Goal: Communication & Community: Share content

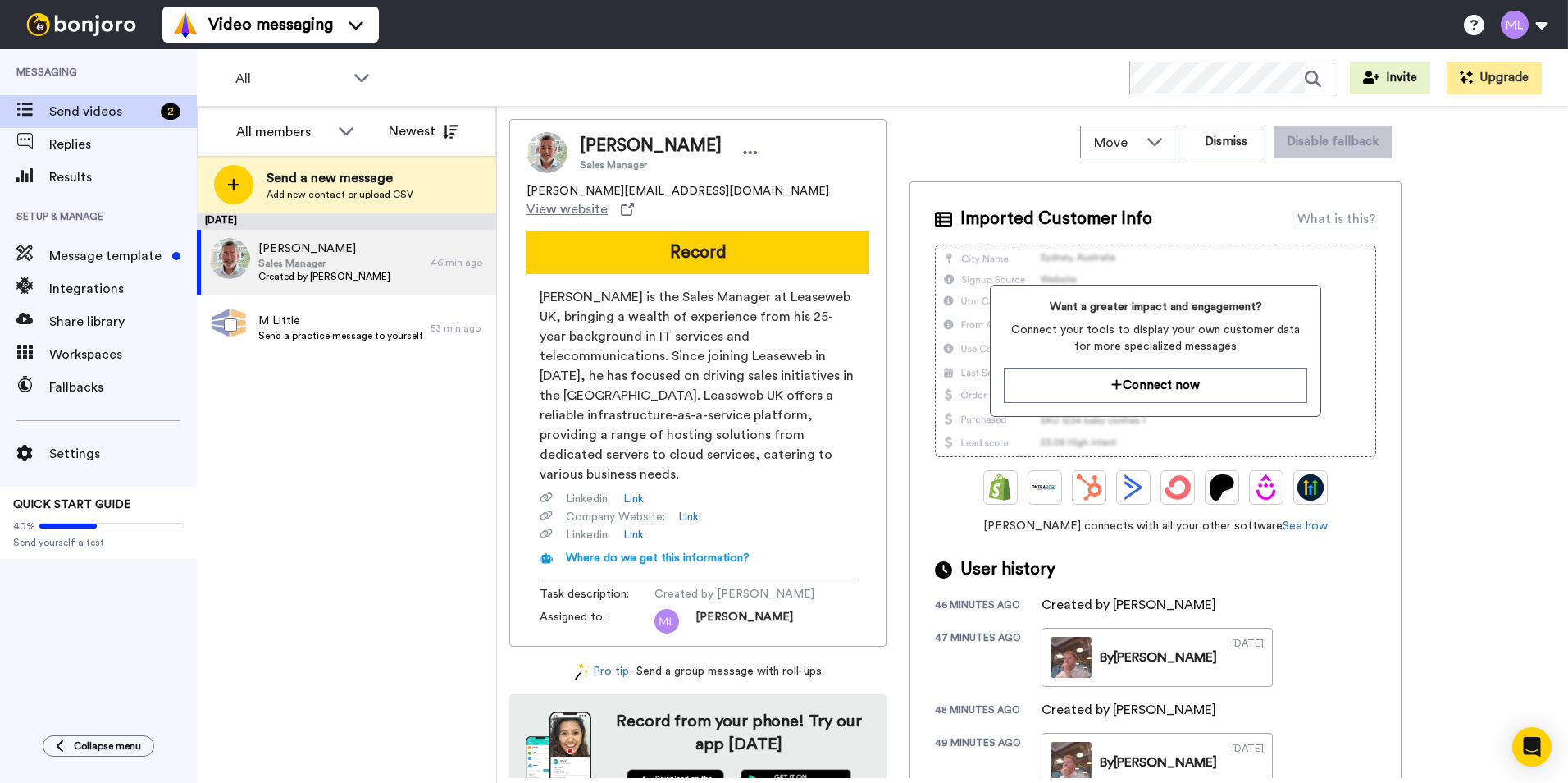
scroll to position [72, 0]
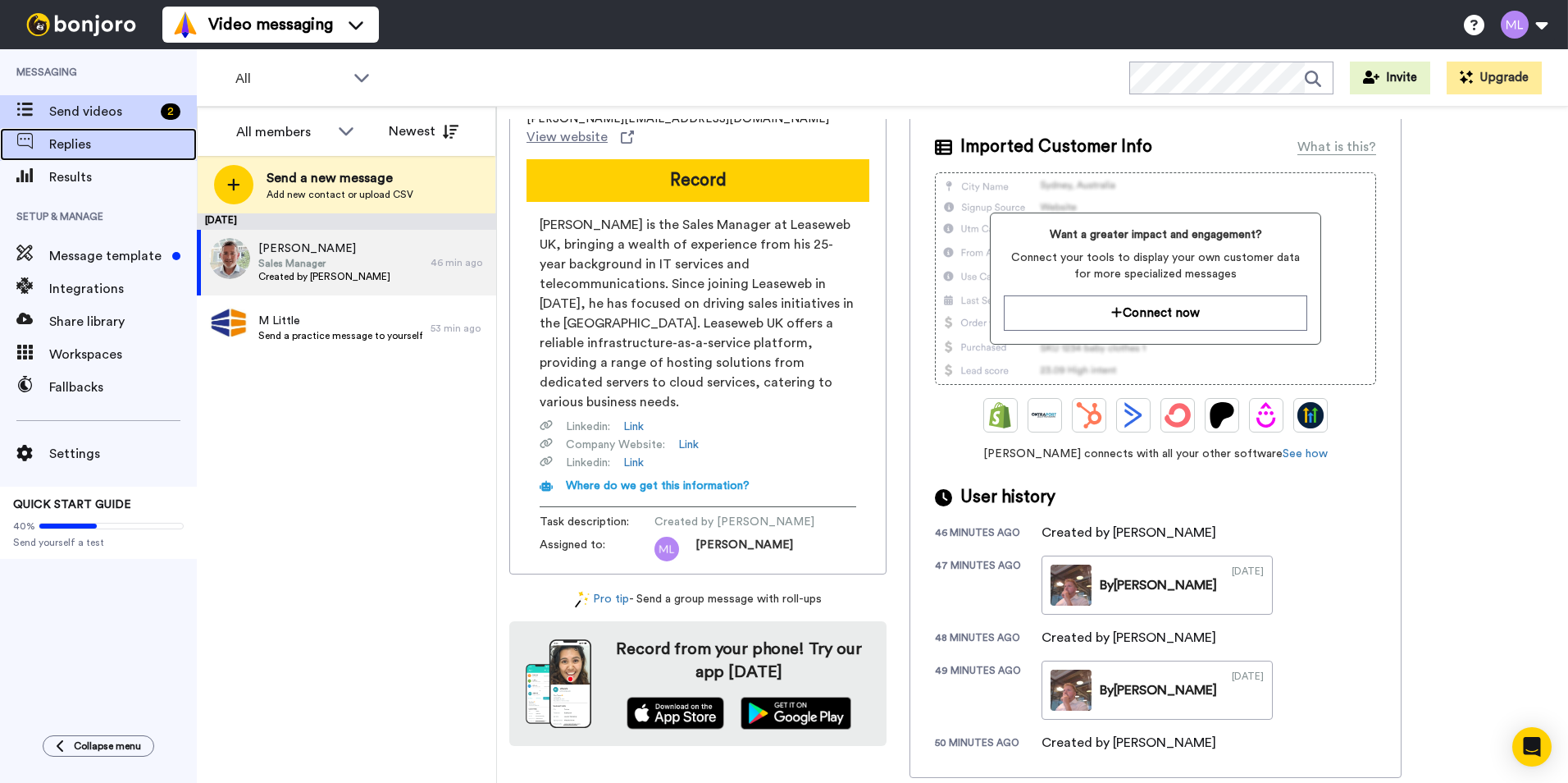
click at [90, 147] on span "Replies" at bounding box center [123, 144] width 148 height 19
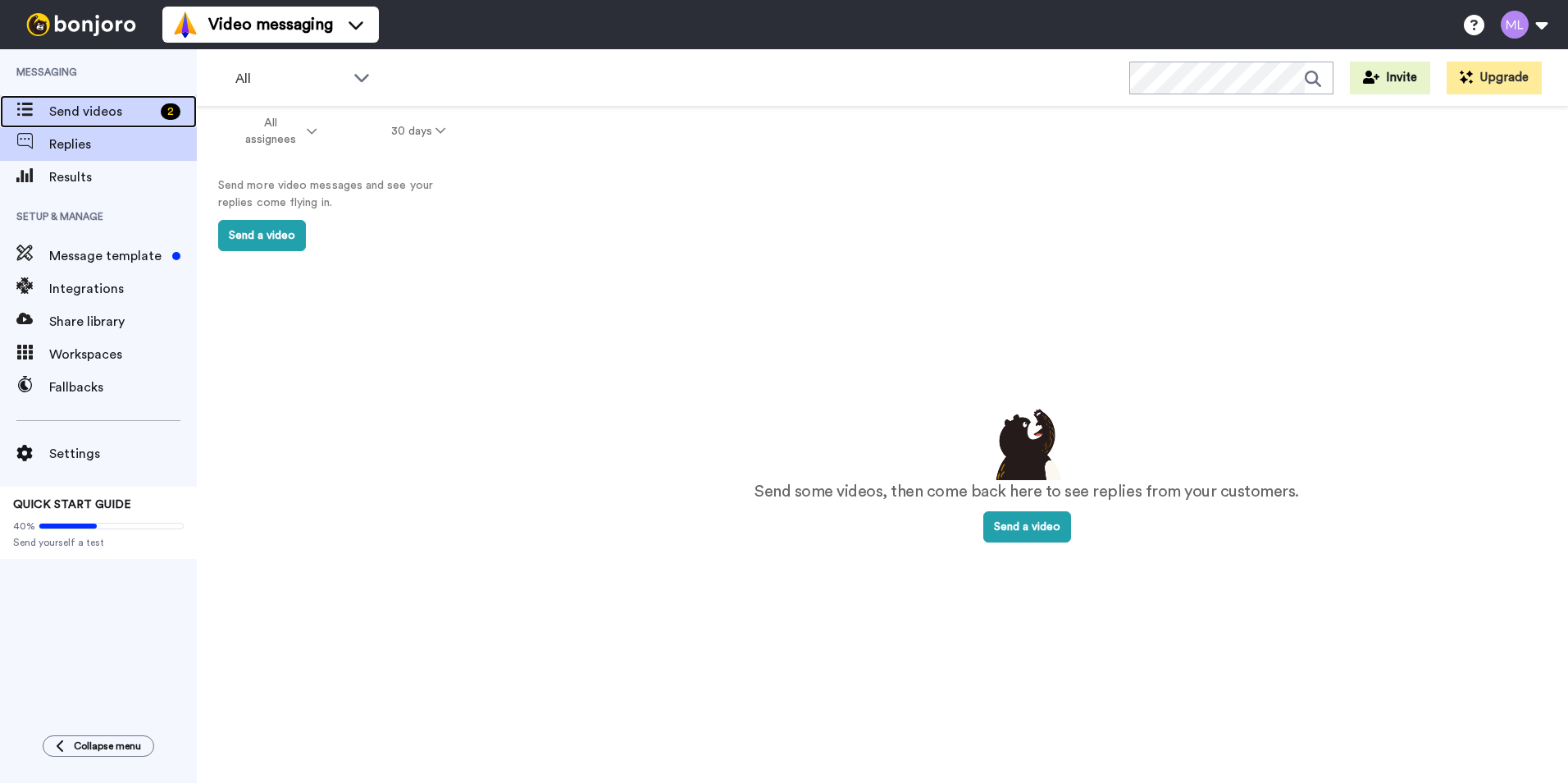
click at [116, 105] on span "Send videos" at bounding box center [102, 111] width 105 height 19
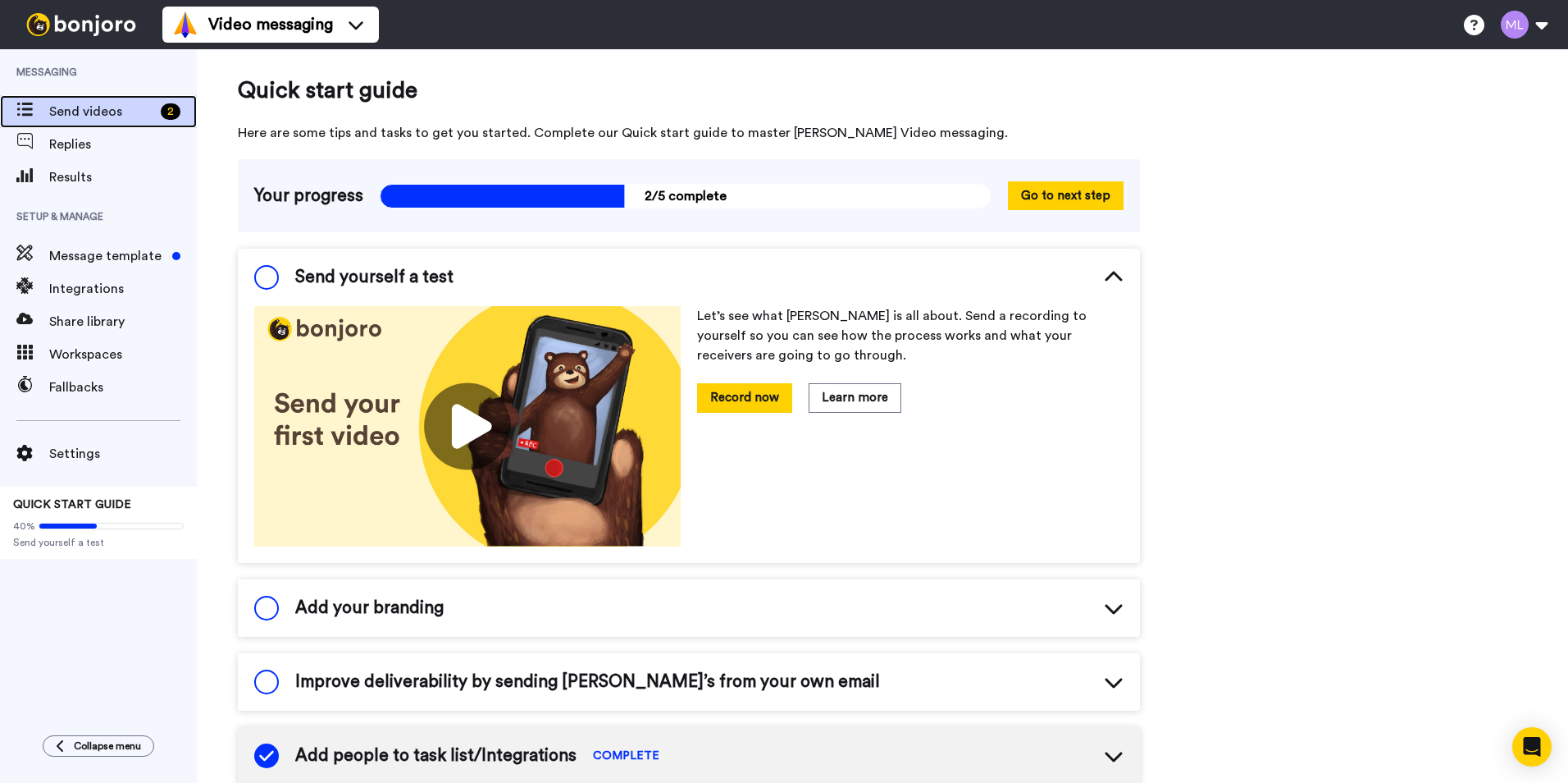
click at [97, 116] on span "Send videos" at bounding box center [102, 111] width 105 height 19
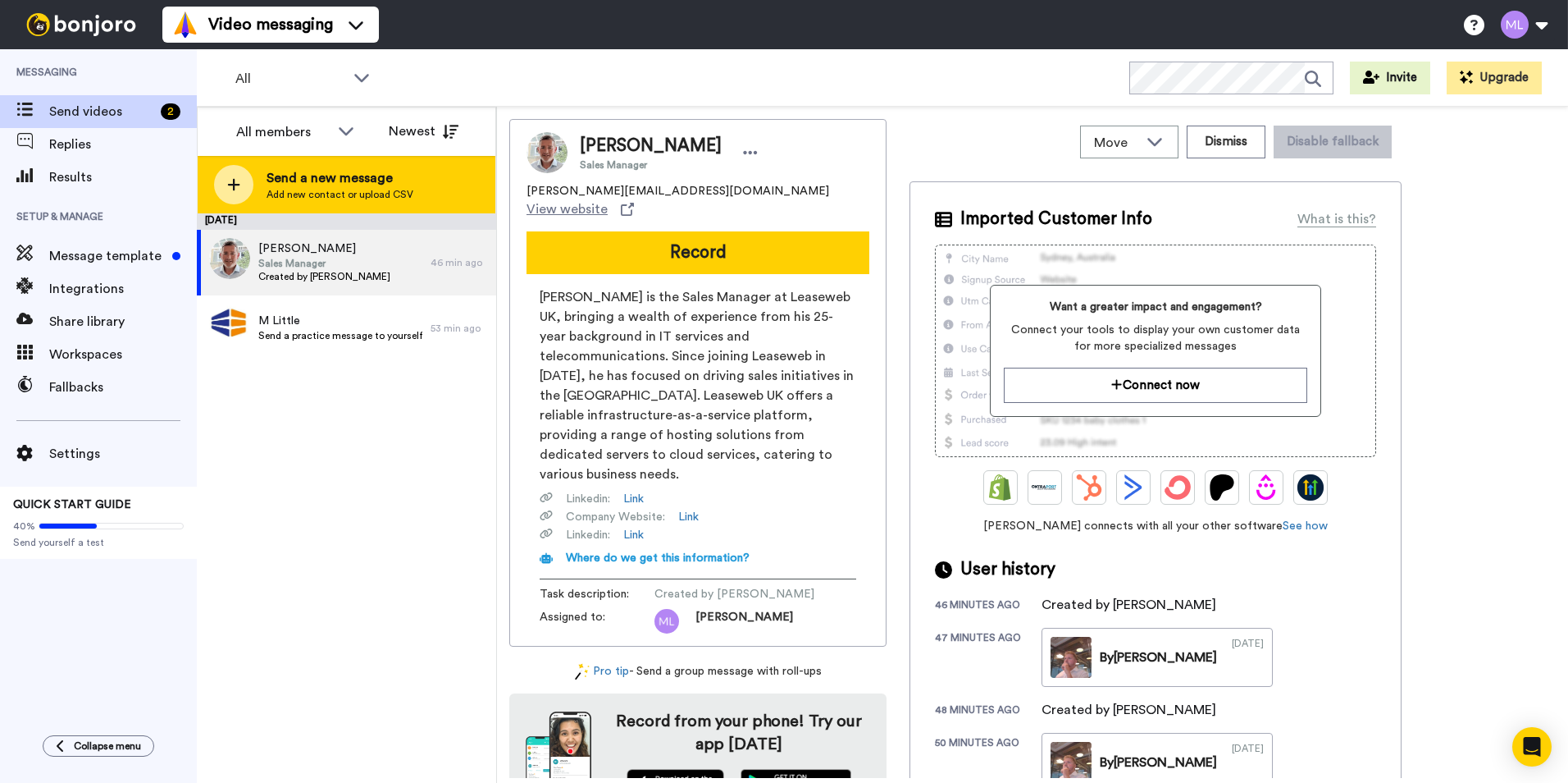
click at [334, 182] on span "Send a new message" at bounding box center [340, 177] width 147 height 19
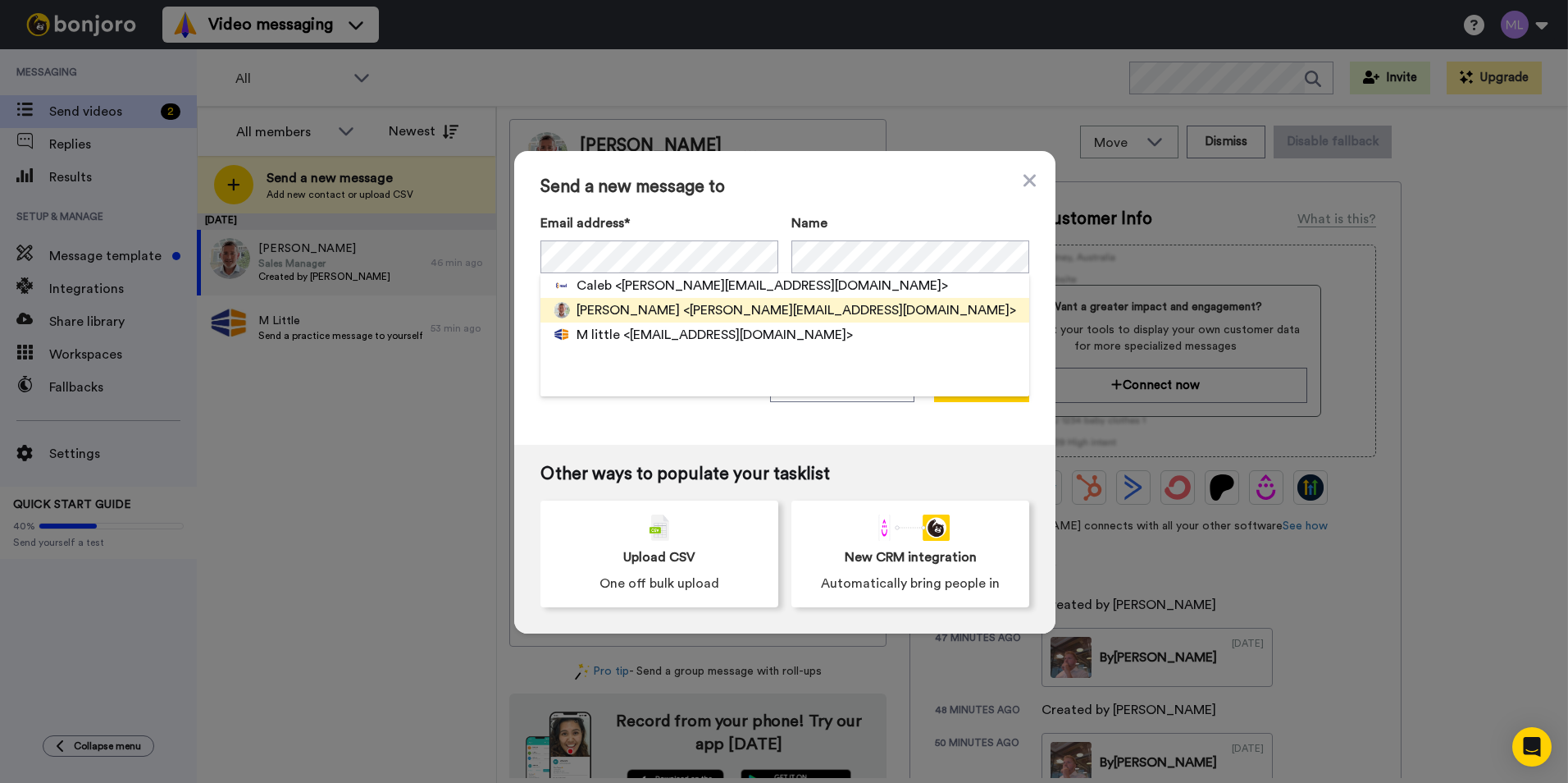
click at [629, 303] on span "[PERSON_NAME]" at bounding box center [628, 310] width 104 height 19
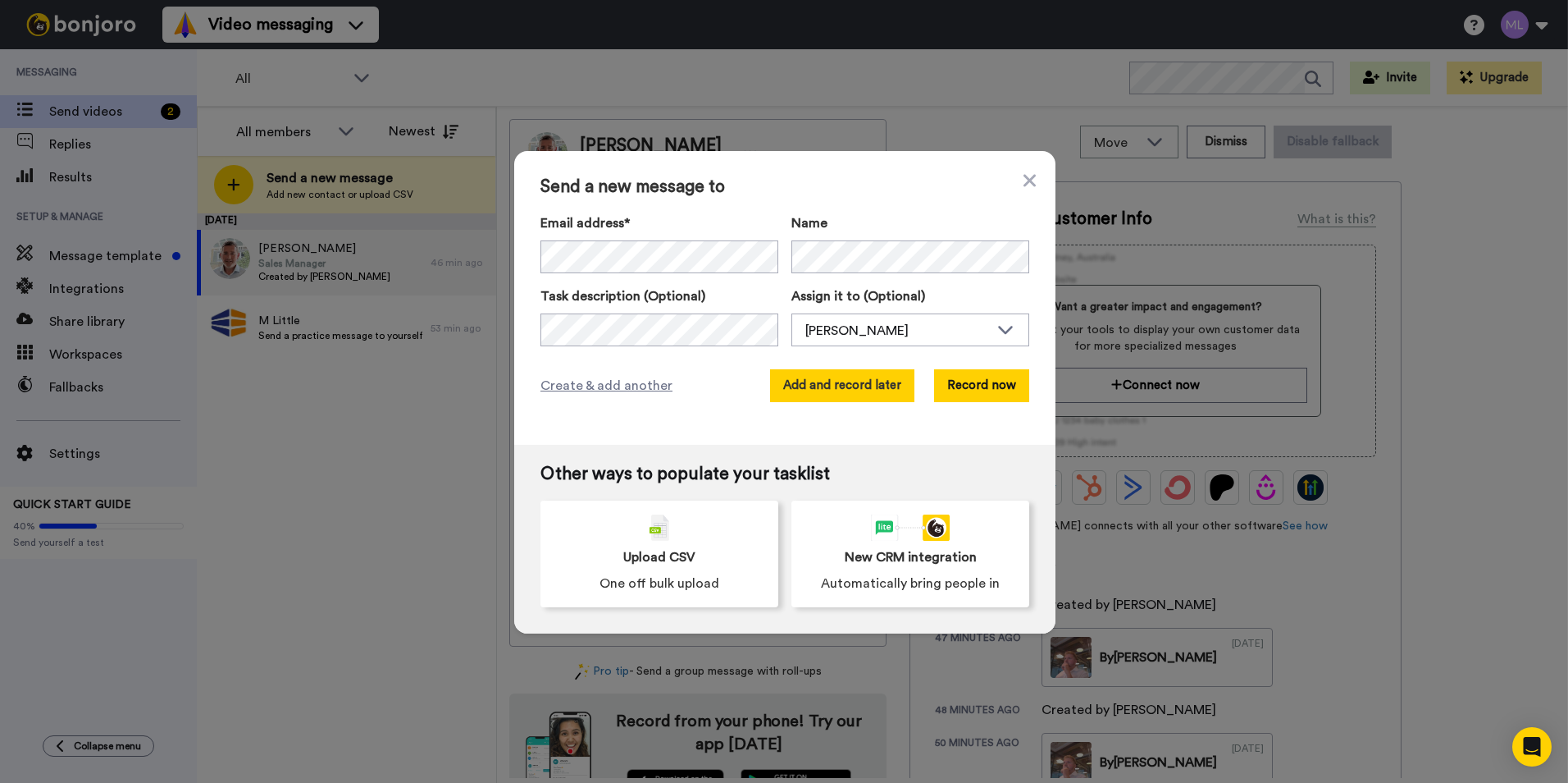
click at [861, 391] on button "Add and record later" at bounding box center [841, 386] width 144 height 33
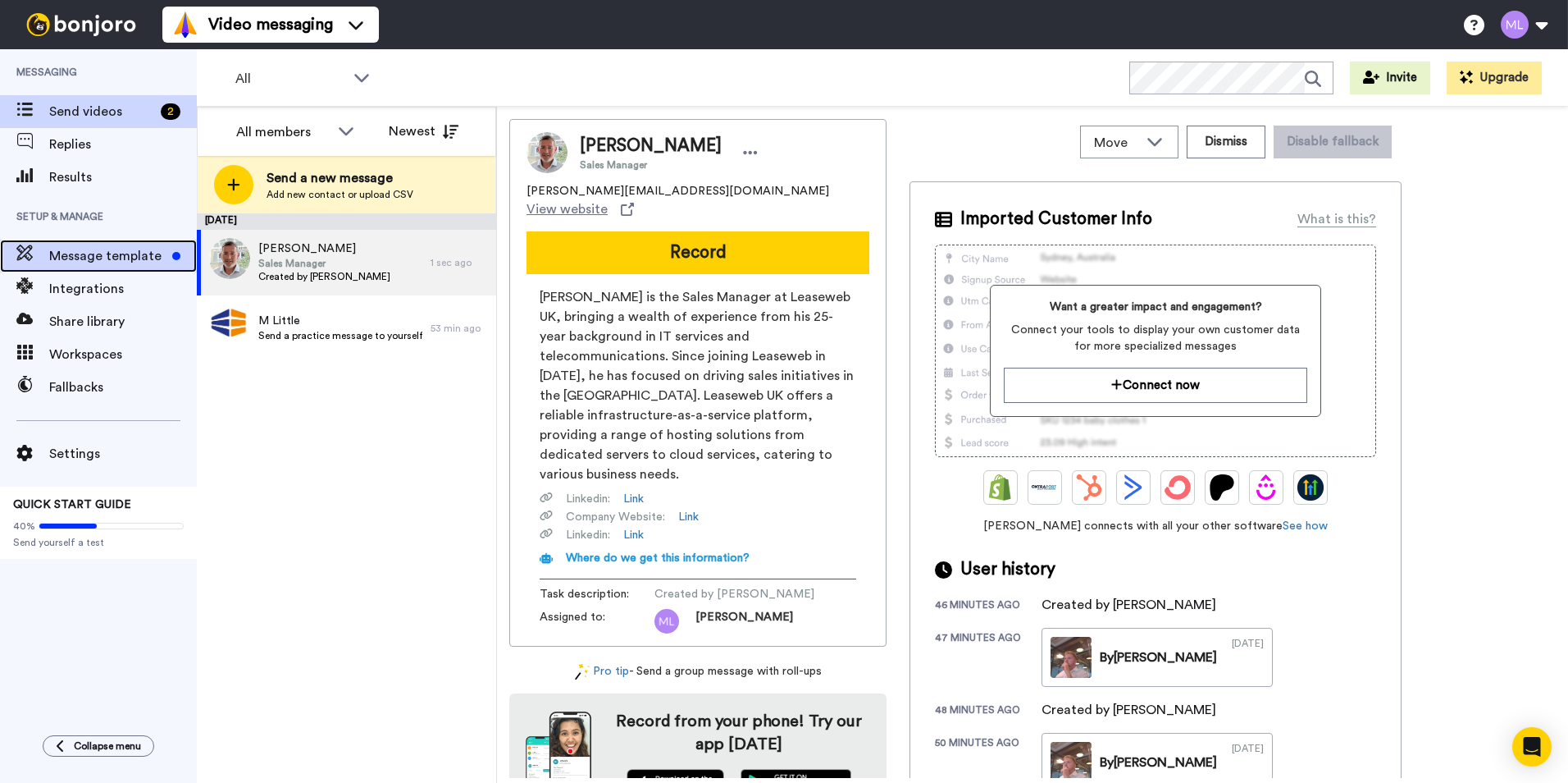
click at [137, 254] on span "Message template" at bounding box center [107, 255] width 116 height 19
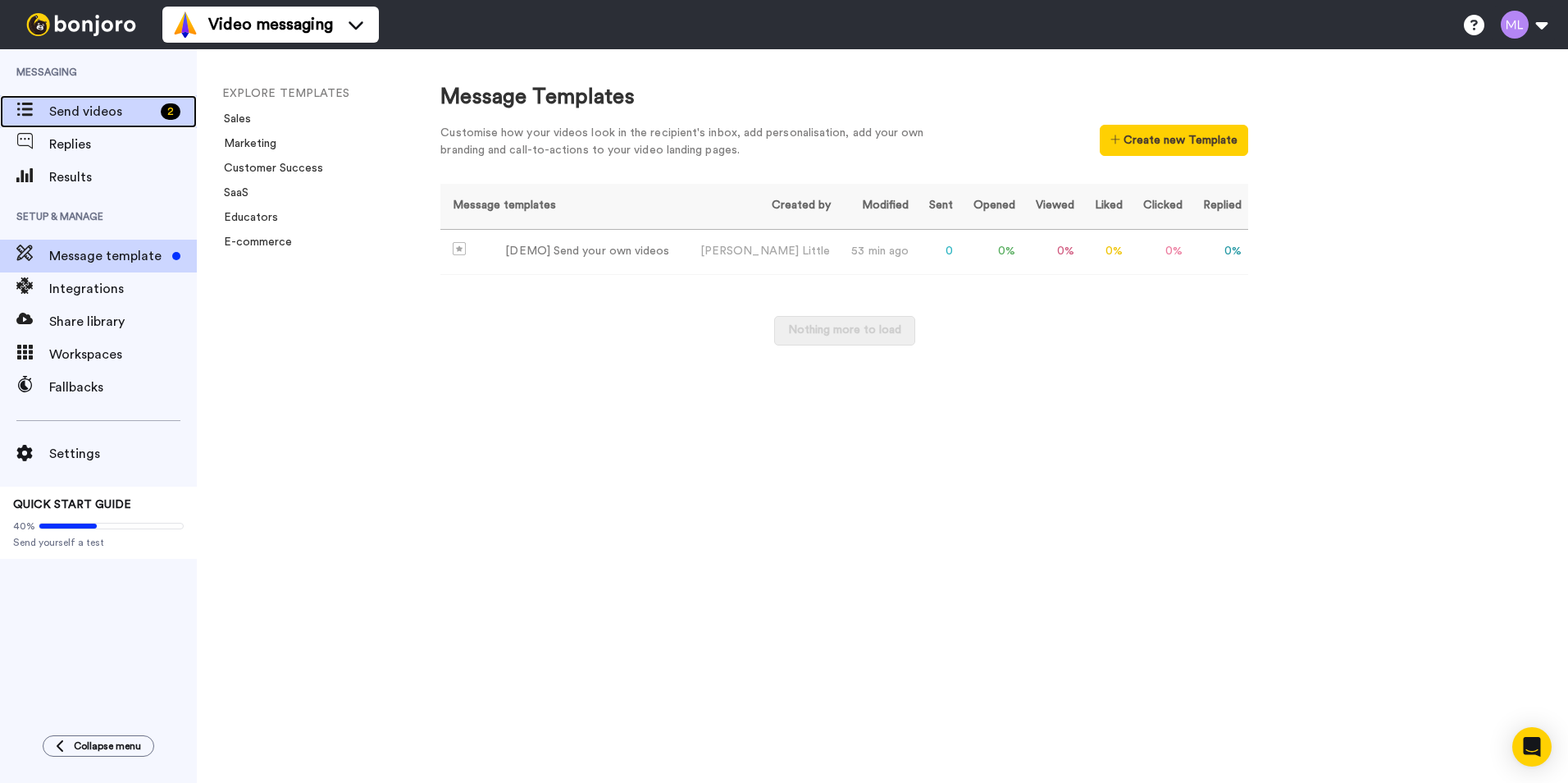
click at [113, 118] on span "Send videos" at bounding box center [102, 111] width 105 height 19
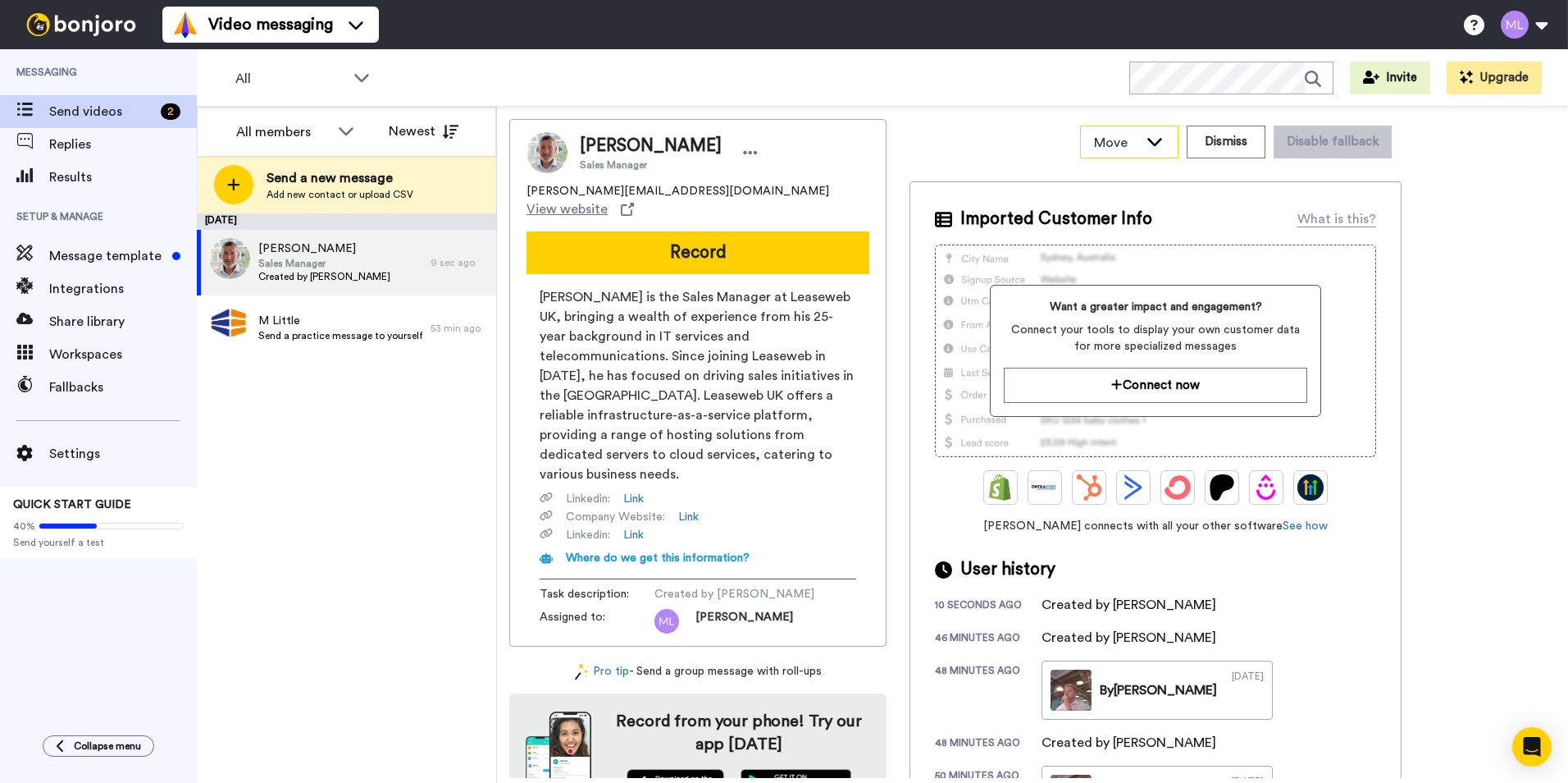
click at [1155, 145] on icon at bounding box center [1154, 141] width 19 height 17
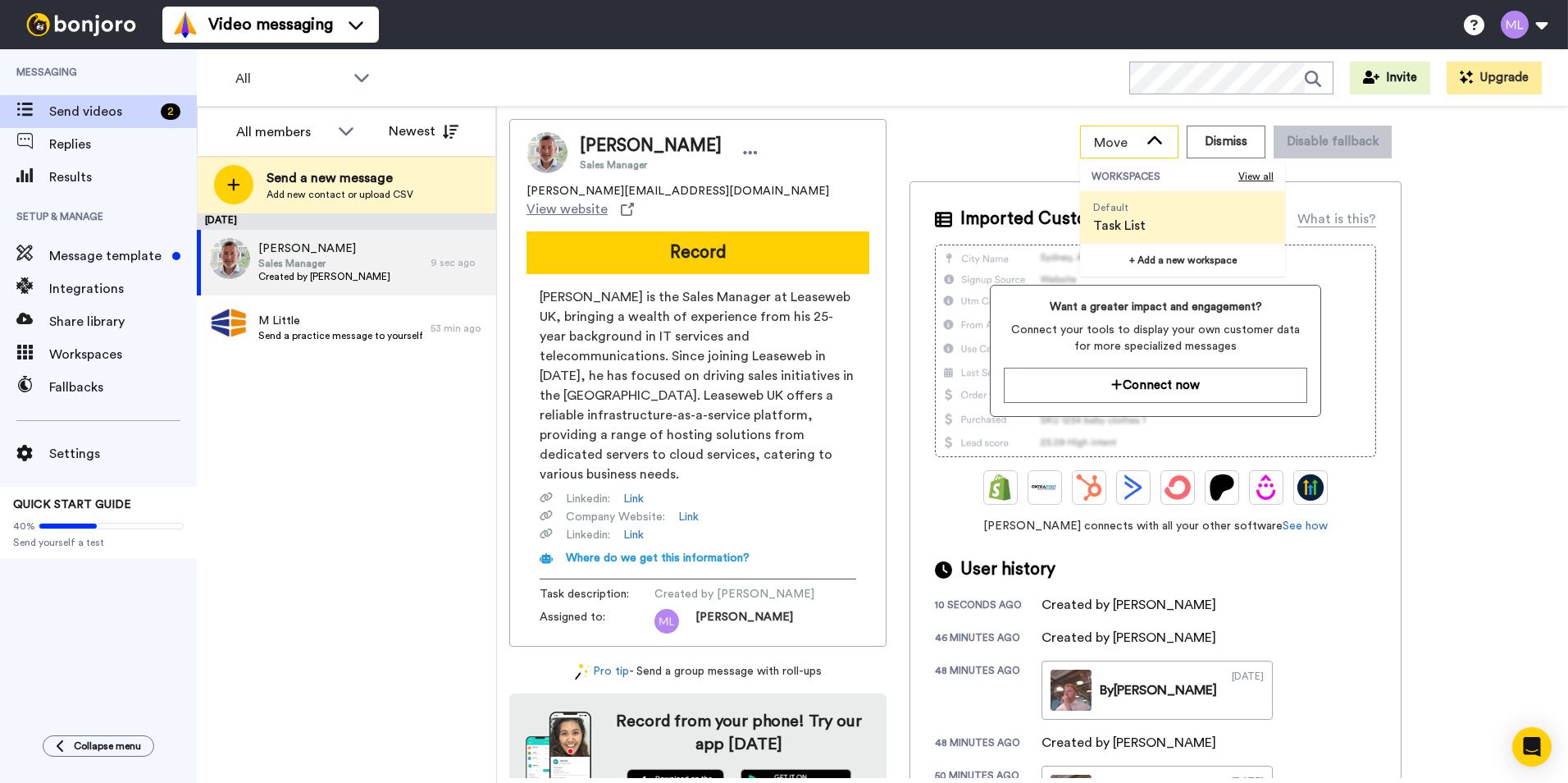
click at [1157, 143] on icon at bounding box center [1154, 141] width 19 height 17
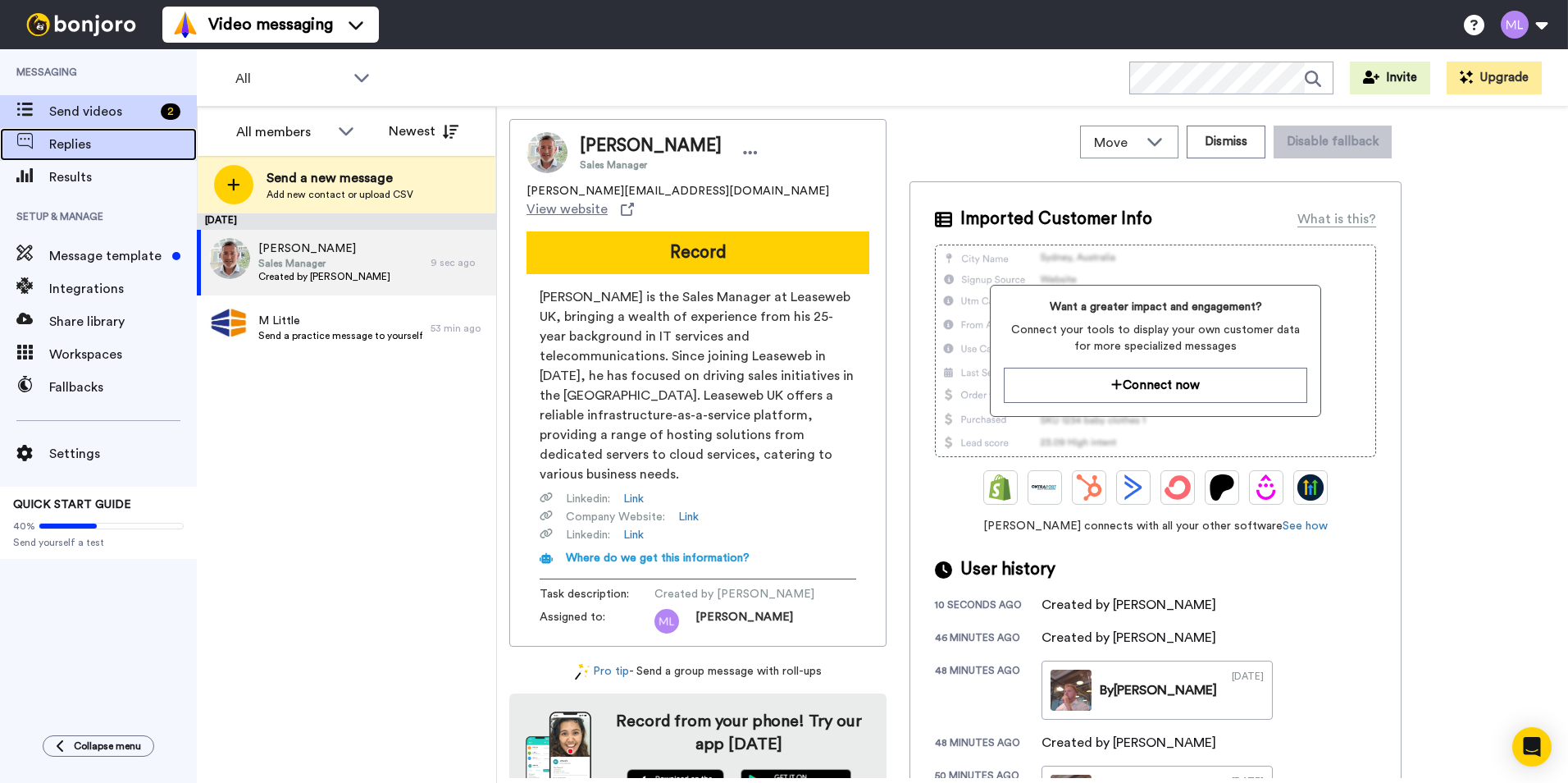
click at [143, 144] on span "Replies" at bounding box center [123, 144] width 148 height 19
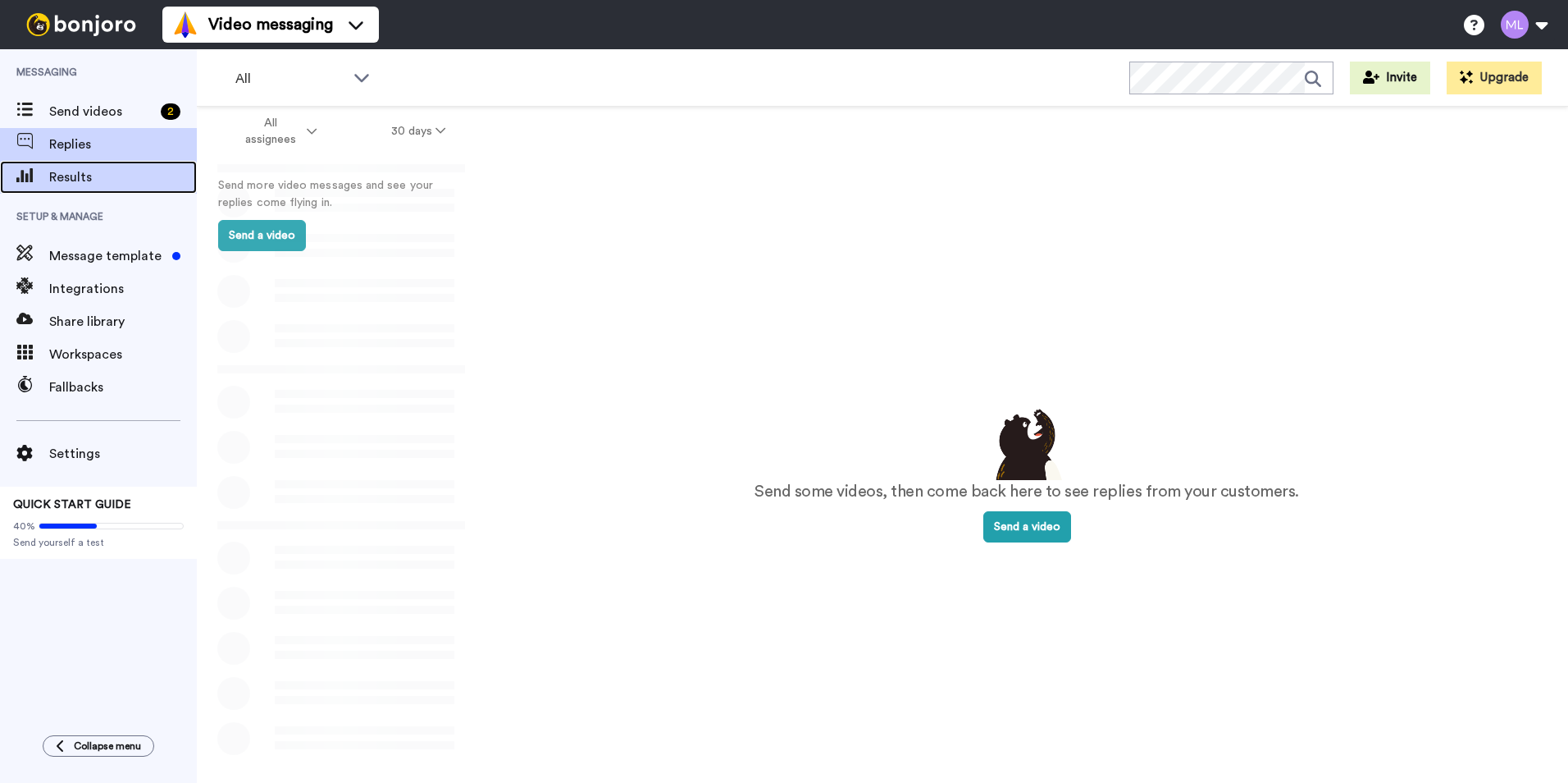
click at [133, 174] on span "Results" at bounding box center [123, 177] width 148 height 19
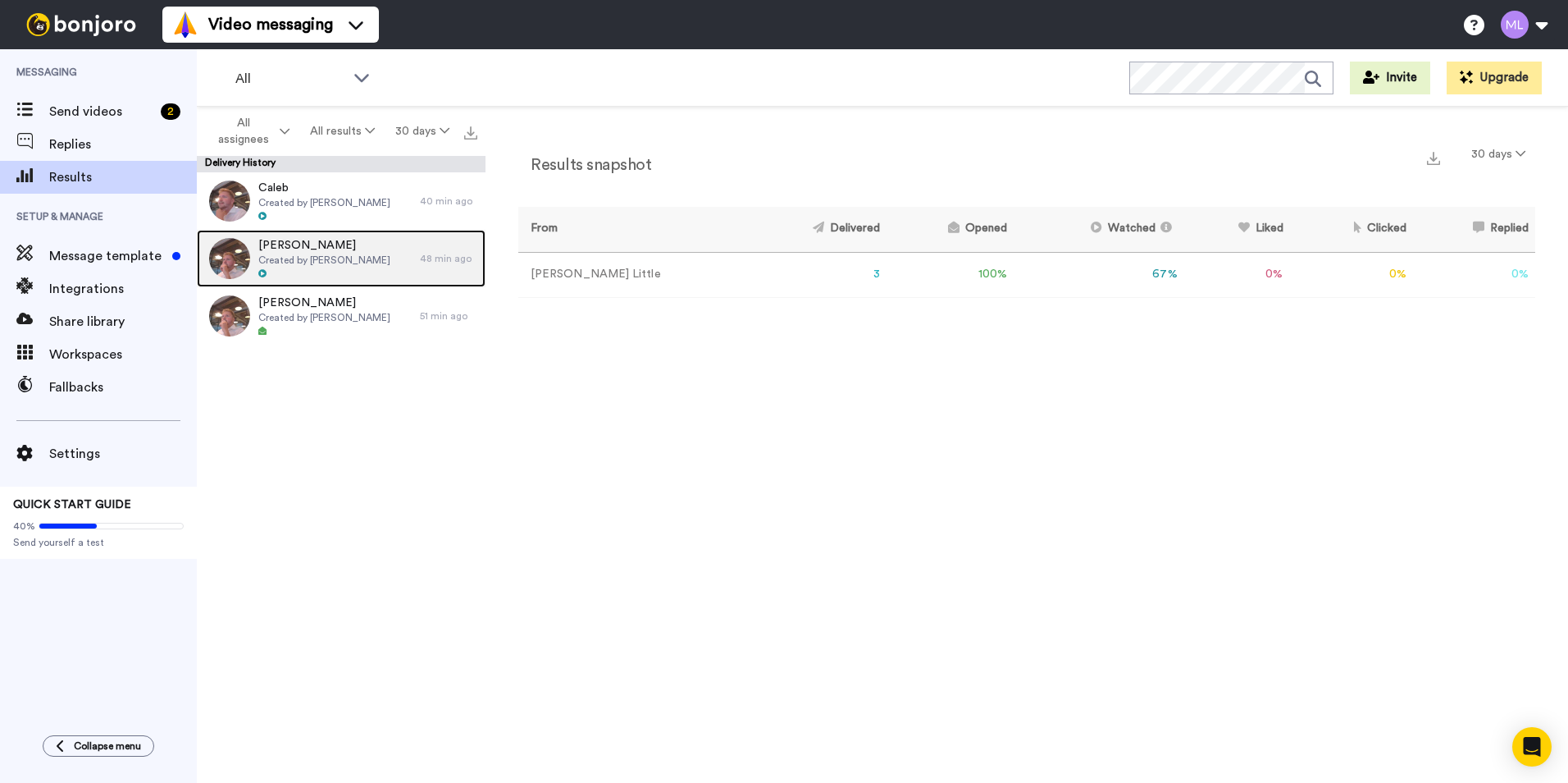
click at [294, 254] on span "Created by [PERSON_NAME]" at bounding box center [324, 260] width 132 height 13
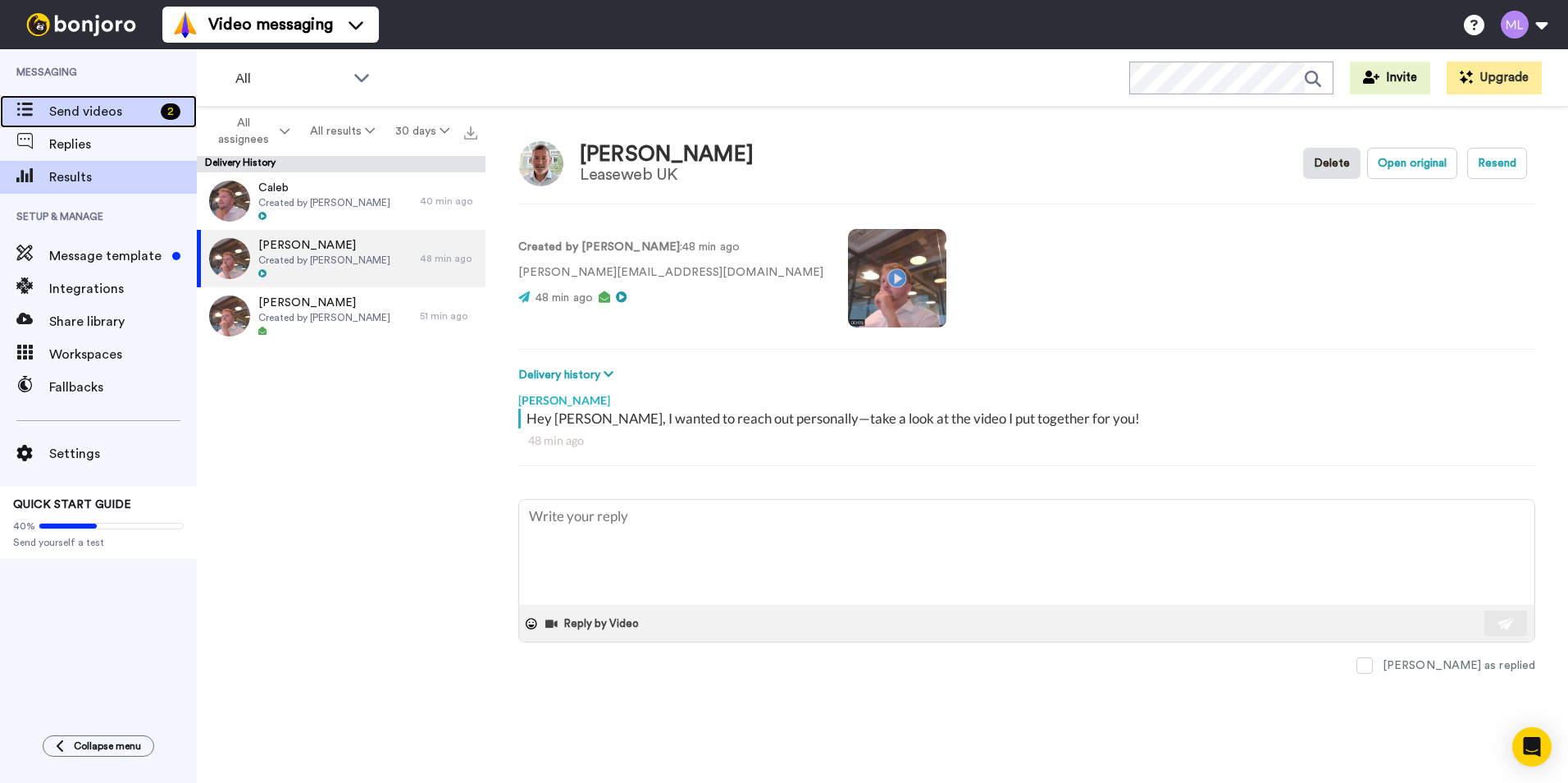
click at [95, 106] on span "Send videos" at bounding box center [102, 111] width 105 height 19
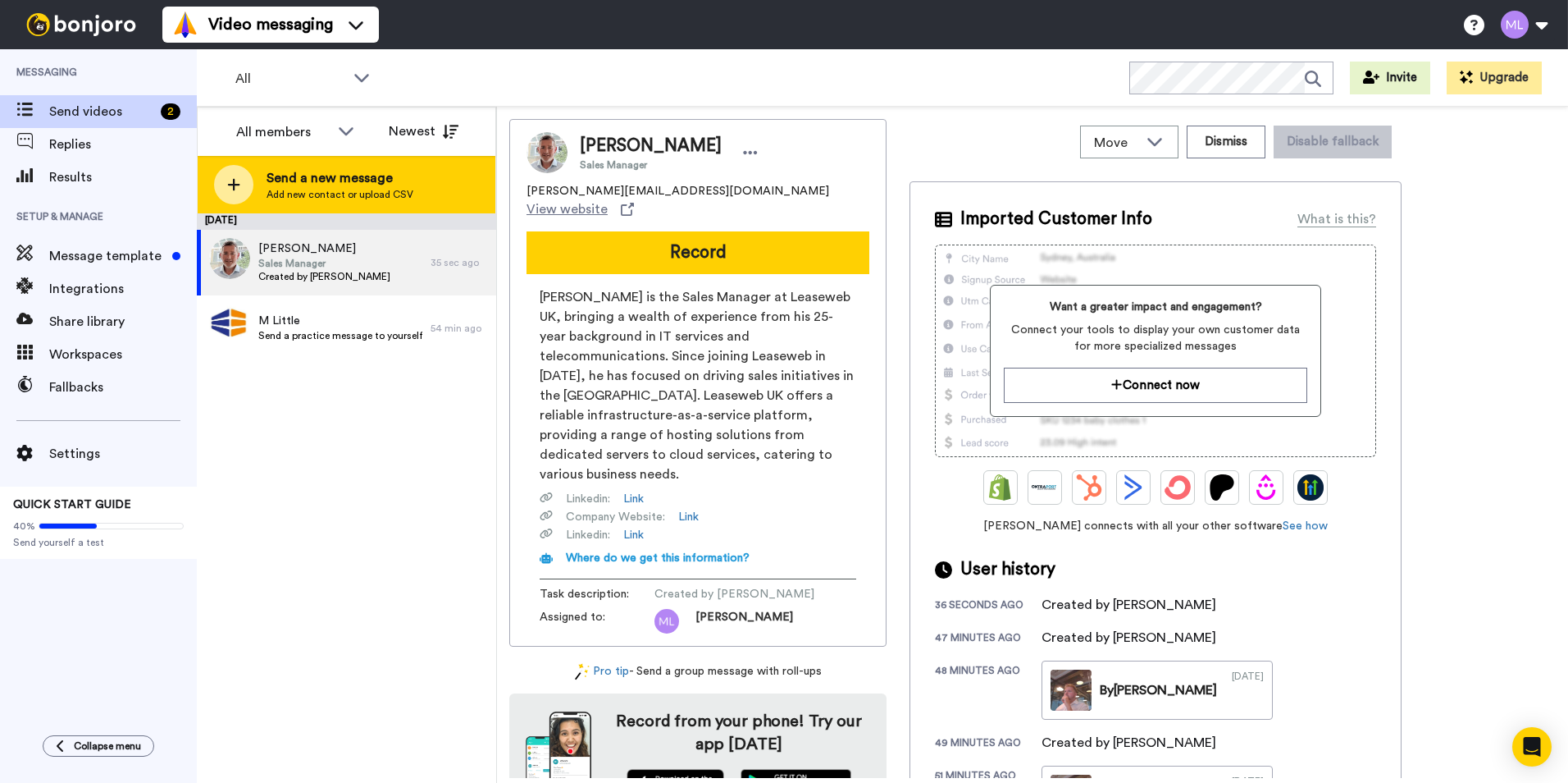
click at [334, 185] on span "Send a new message" at bounding box center [340, 177] width 147 height 19
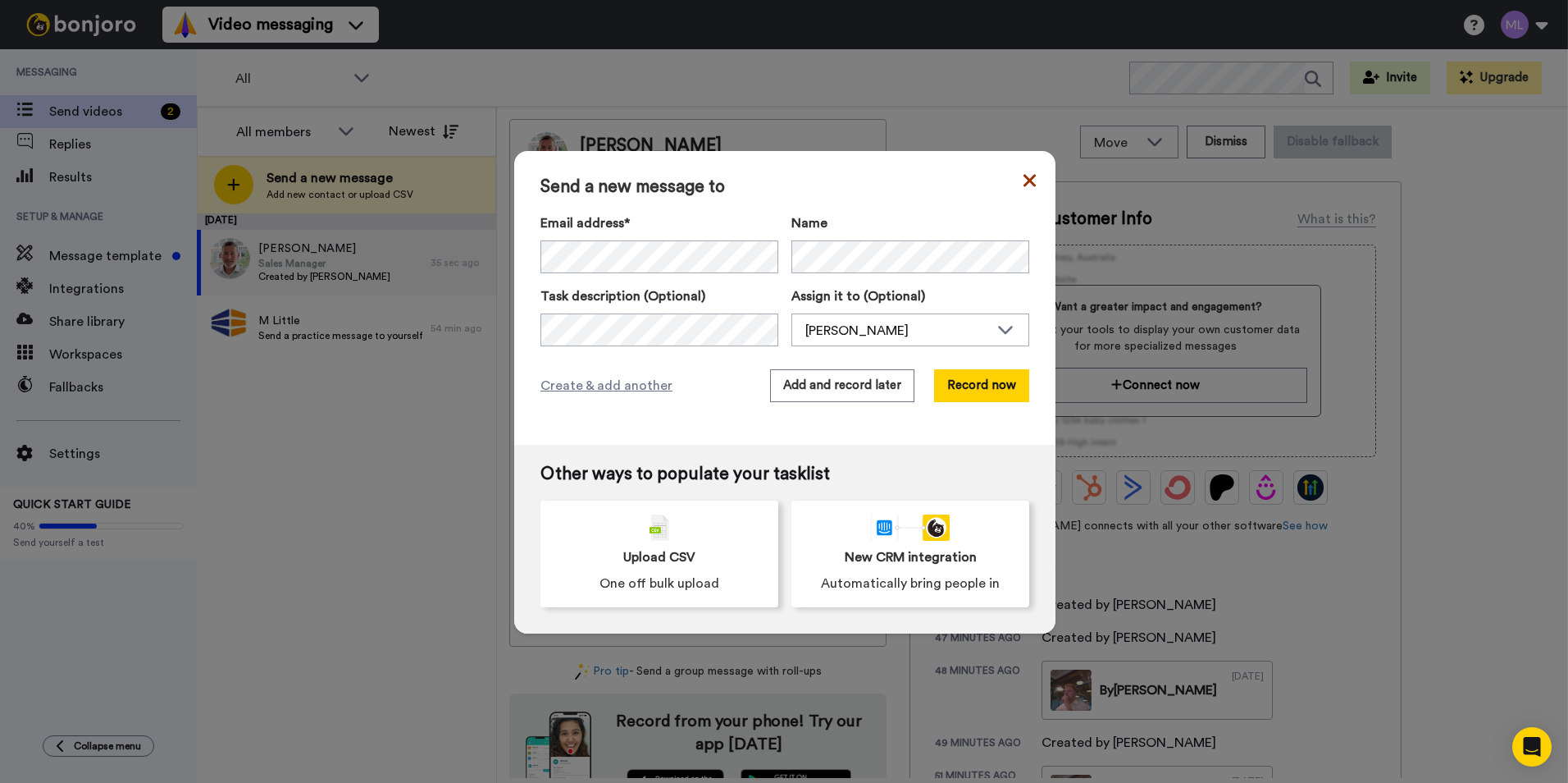
click at [1024, 185] on icon at bounding box center [1029, 180] width 12 height 12
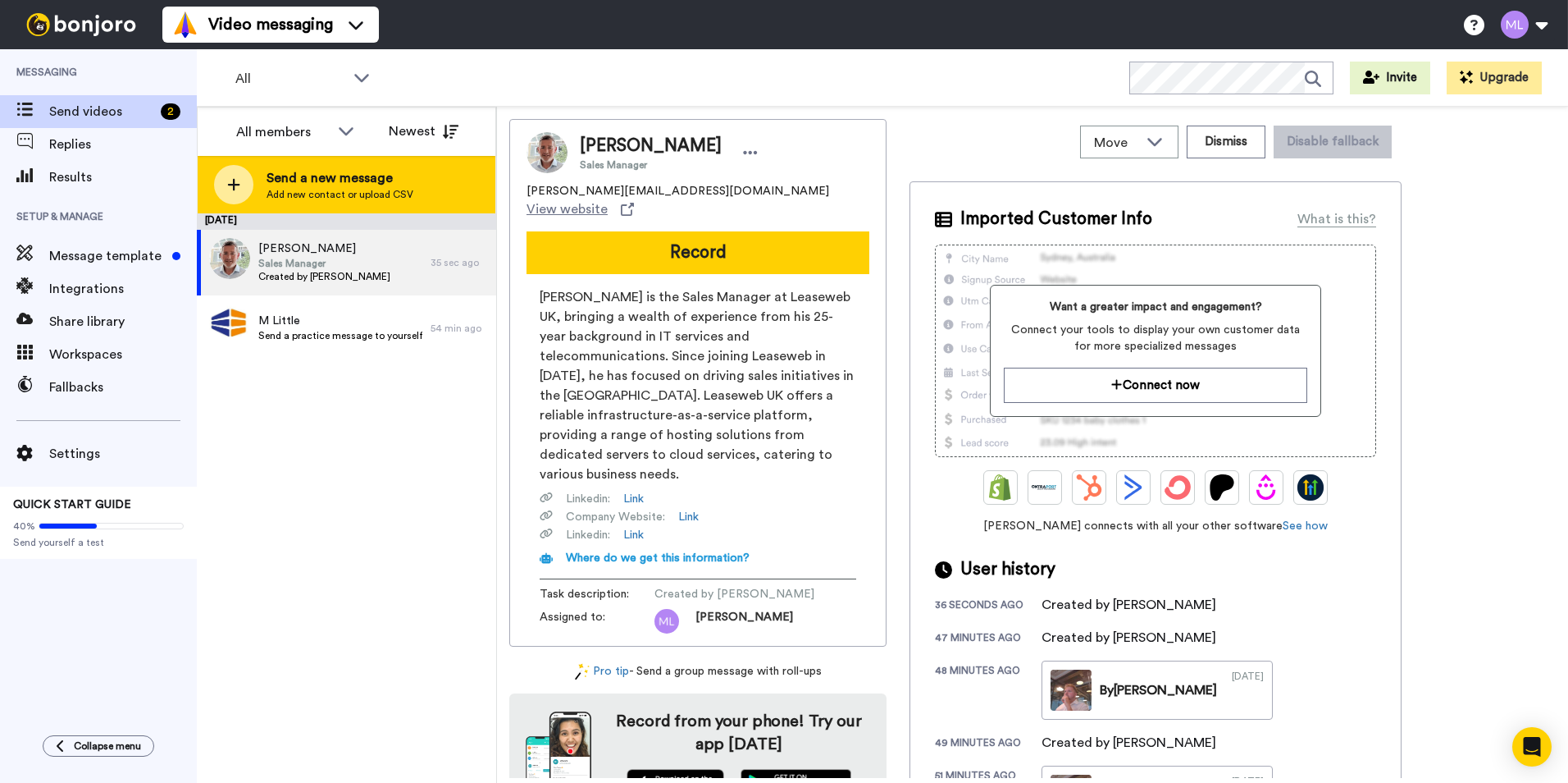
click at [283, 181] on span "Send a new message" at bounding box center [340, 177] width 147 height 19
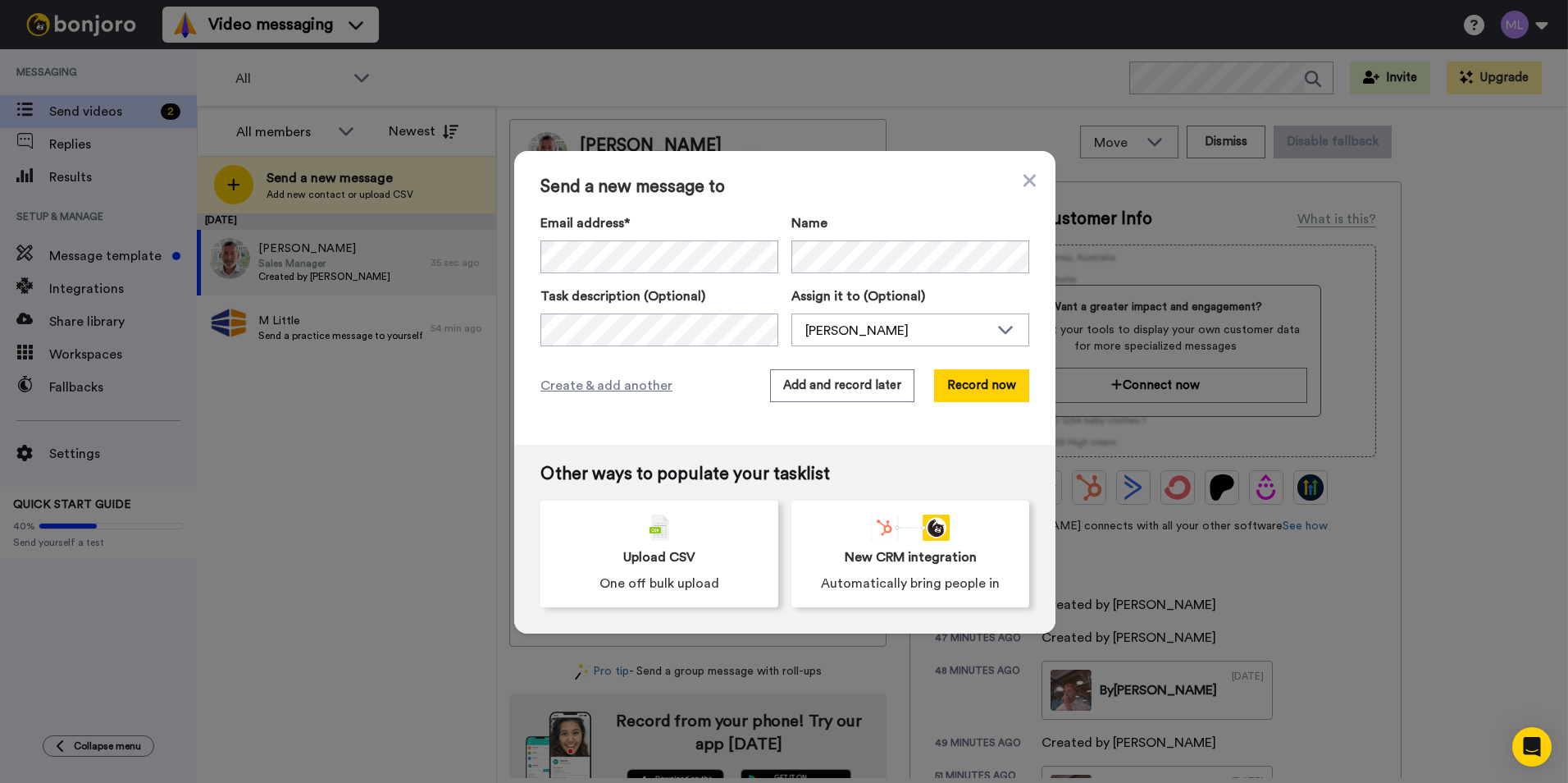
click at [366, 382] on div "Send a new message to Email address* Name Task description (Optional) Assign it…" at bounding box center [784, 392] width 1568 height 783
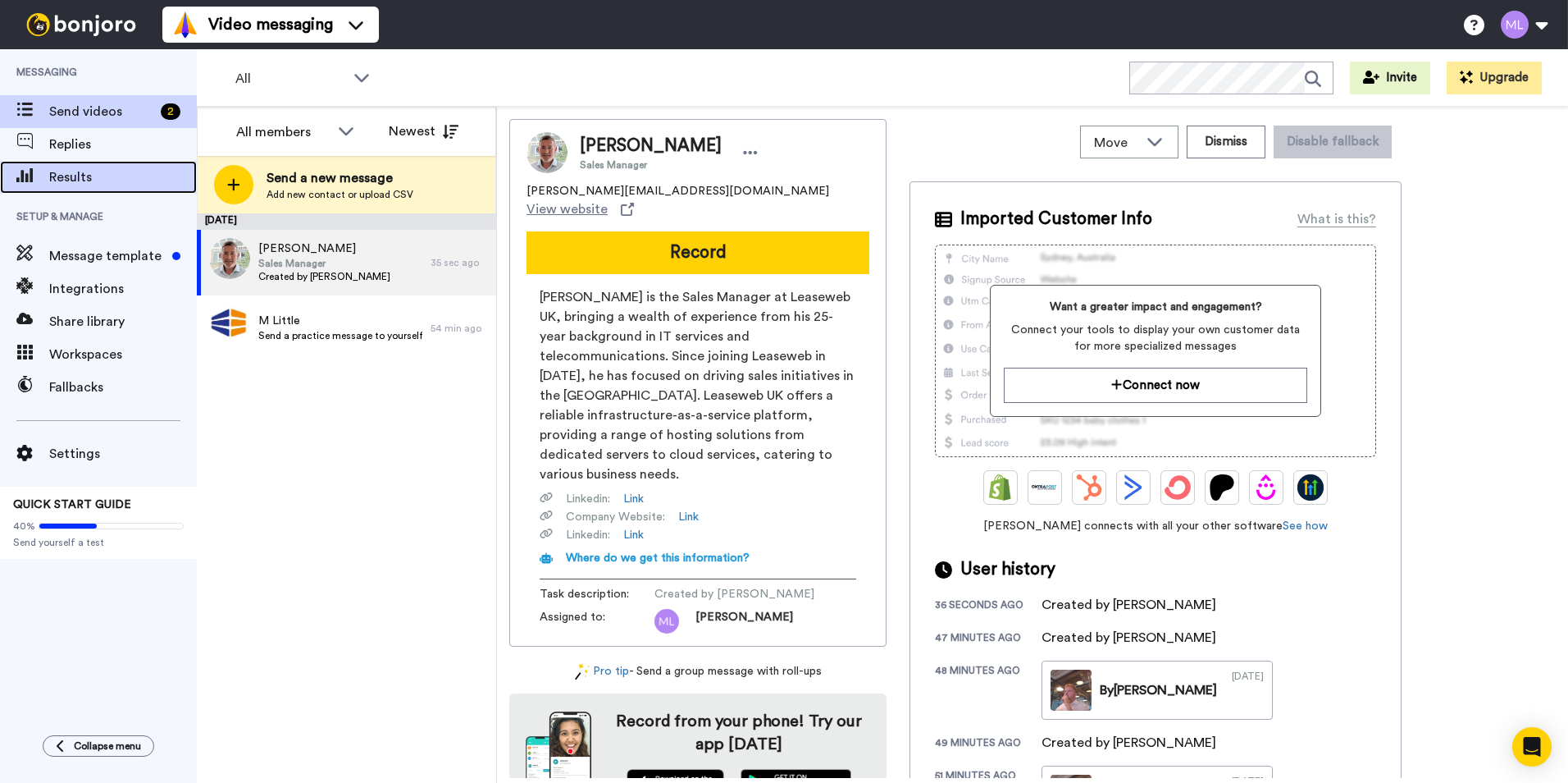
click at [116, 170] on span "Results" at bounding box center [123, 177] width 148 height 19
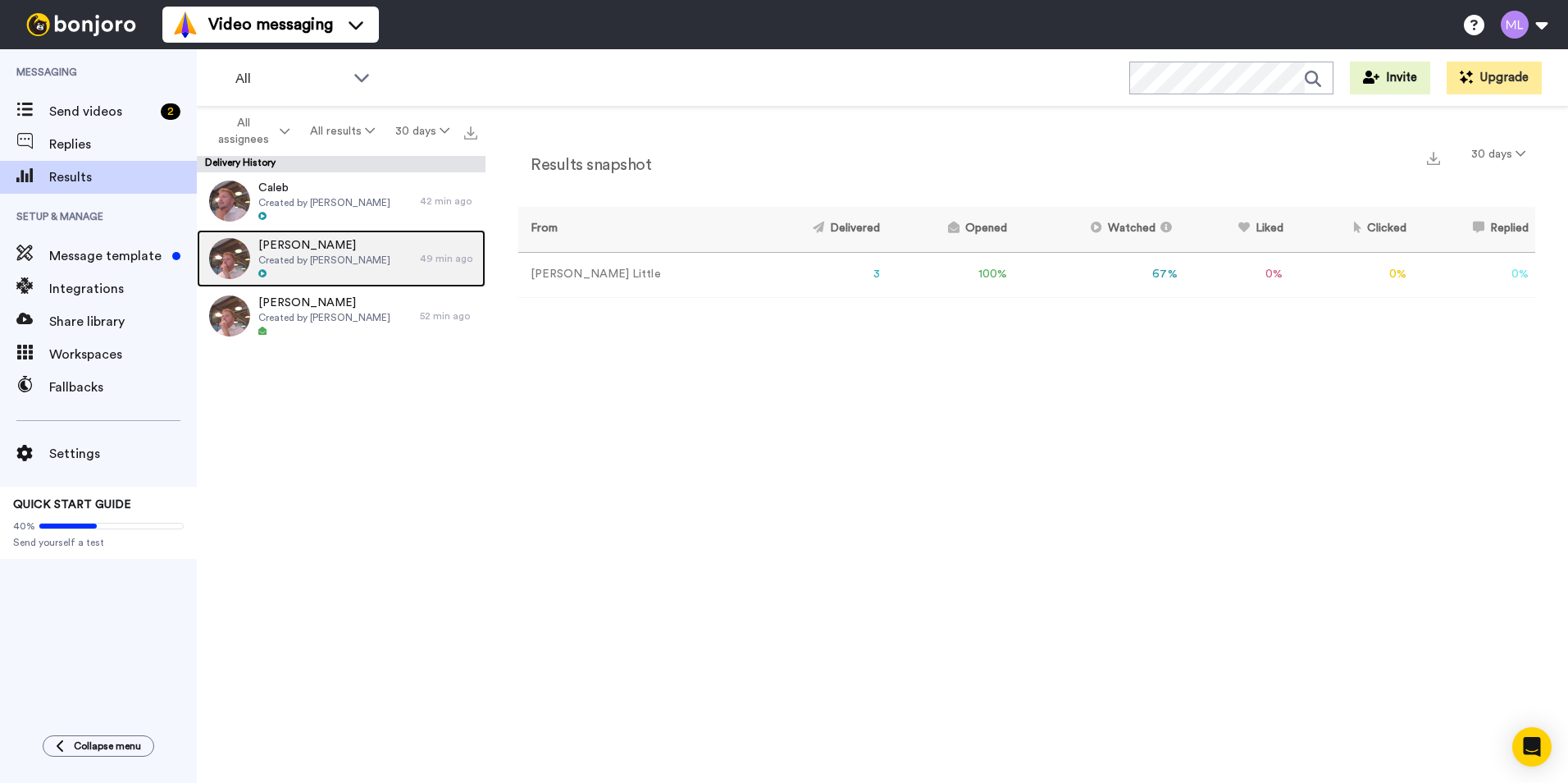
click at [339, 257] on span "Created by [PERSON_NAME]" at bounding box center [324, 260] width 132 height 13
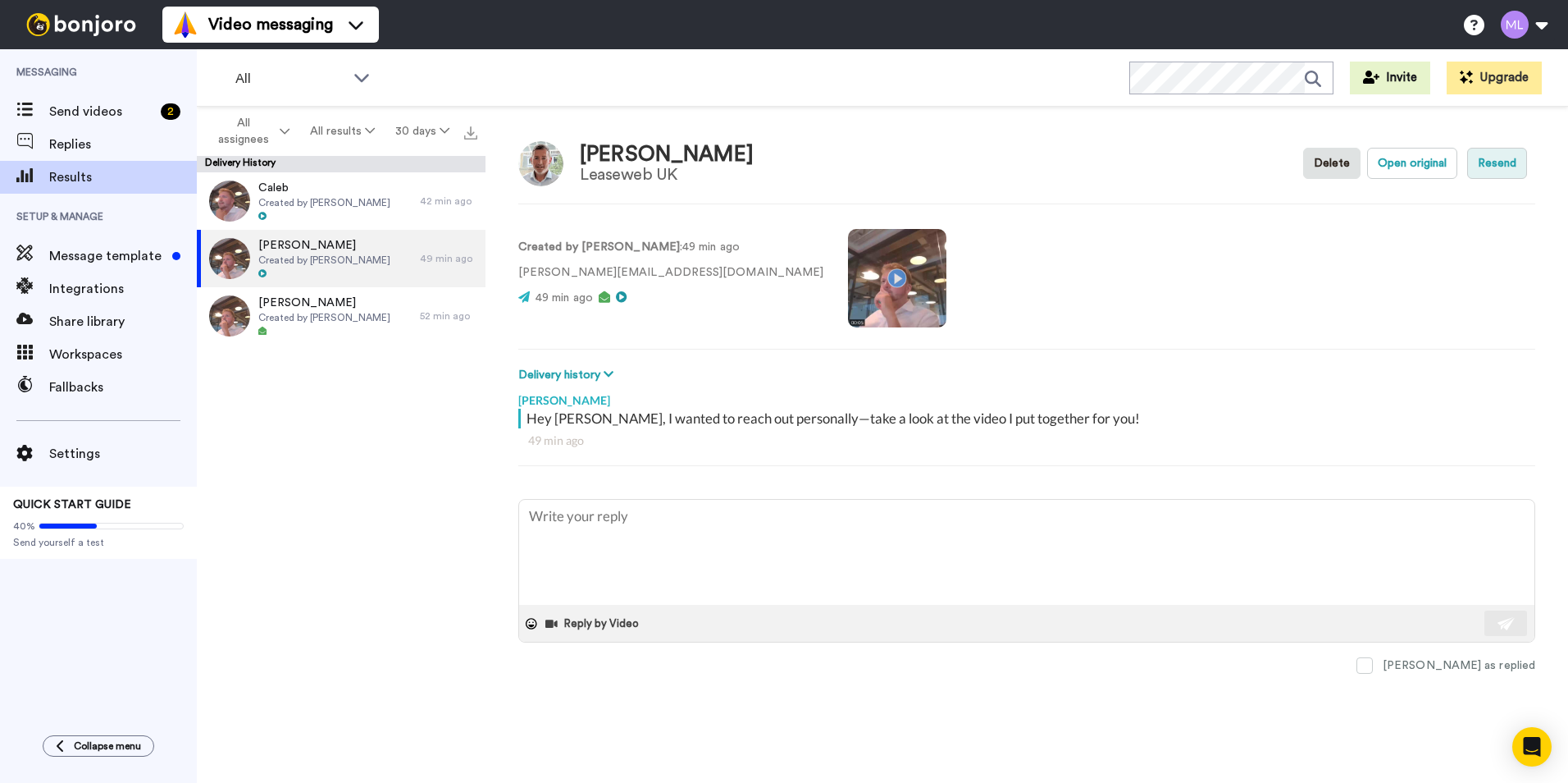
click at [1504, 160] on button "Resend" at bounding box center [1497, 163] width 60 height 31
click at [1071, 359] on div "Danny Hill Leaseweb UK Delete Open original Resend Created by Morgan Little : 4…" at bounding box center [1026, 448] width 1082 height 684
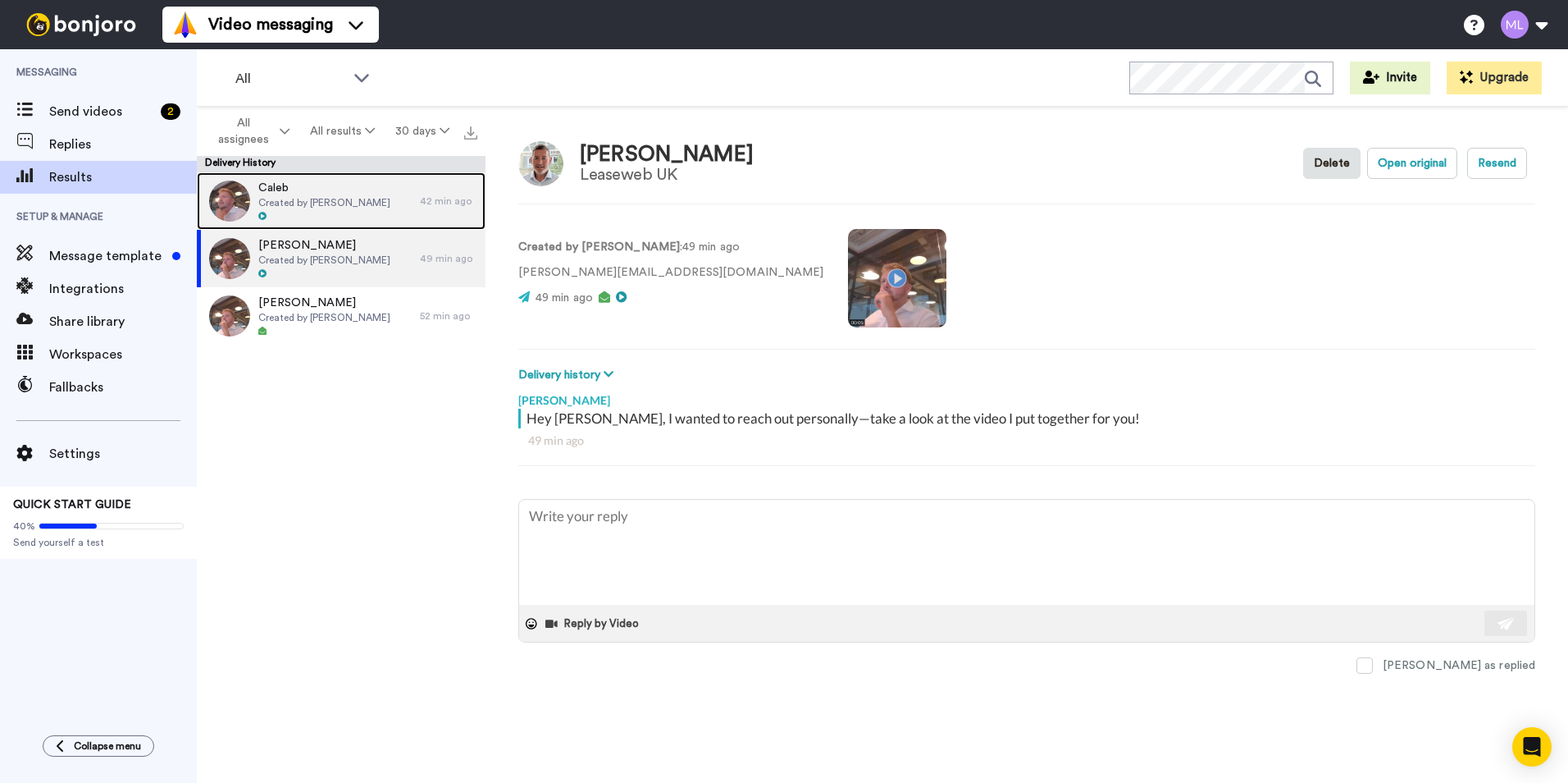
click at [328, 200] on span "Created by Morgan Little" at bounding box center [324, 203] width 132 height 13
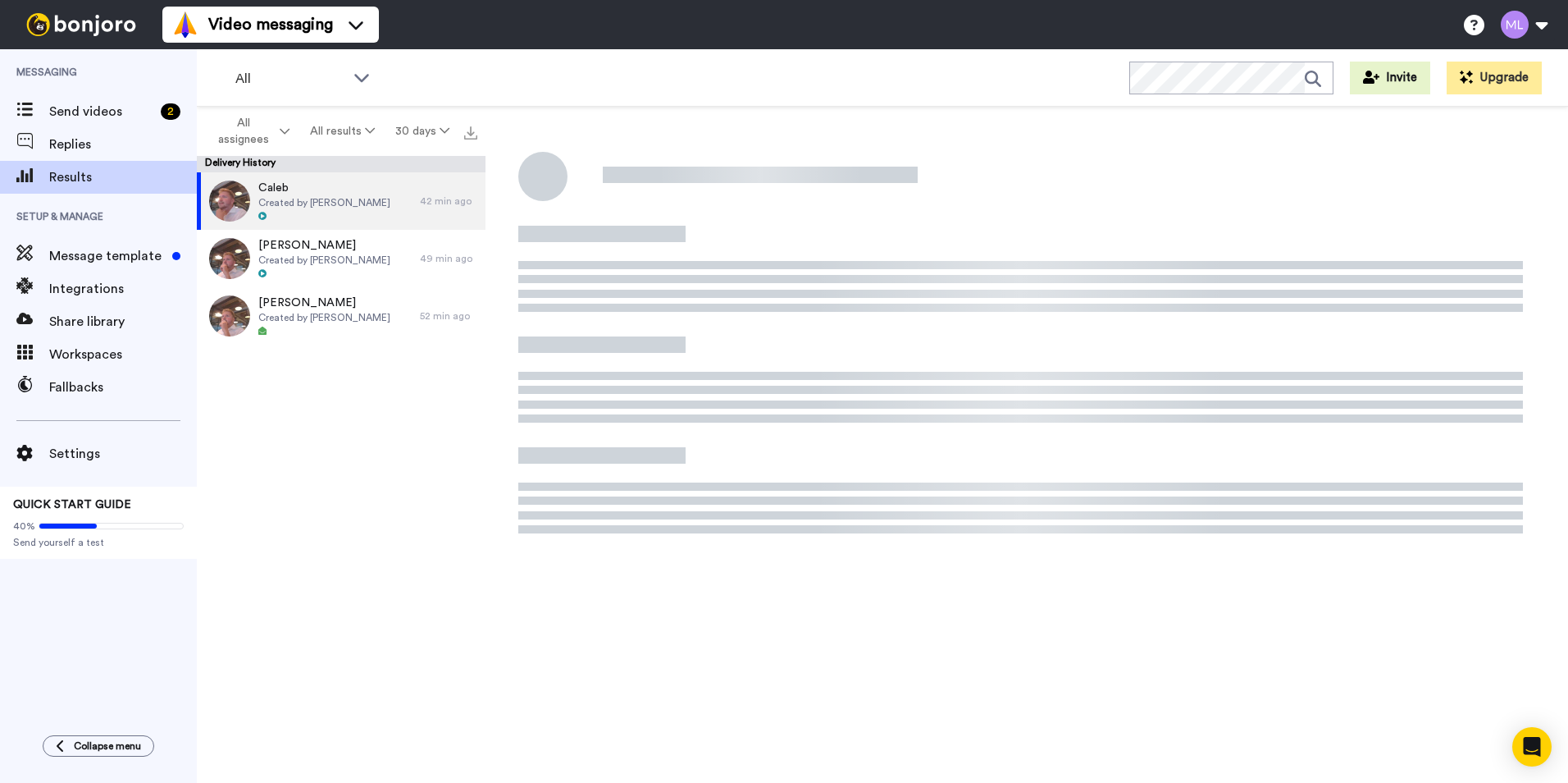
type textarea "x"
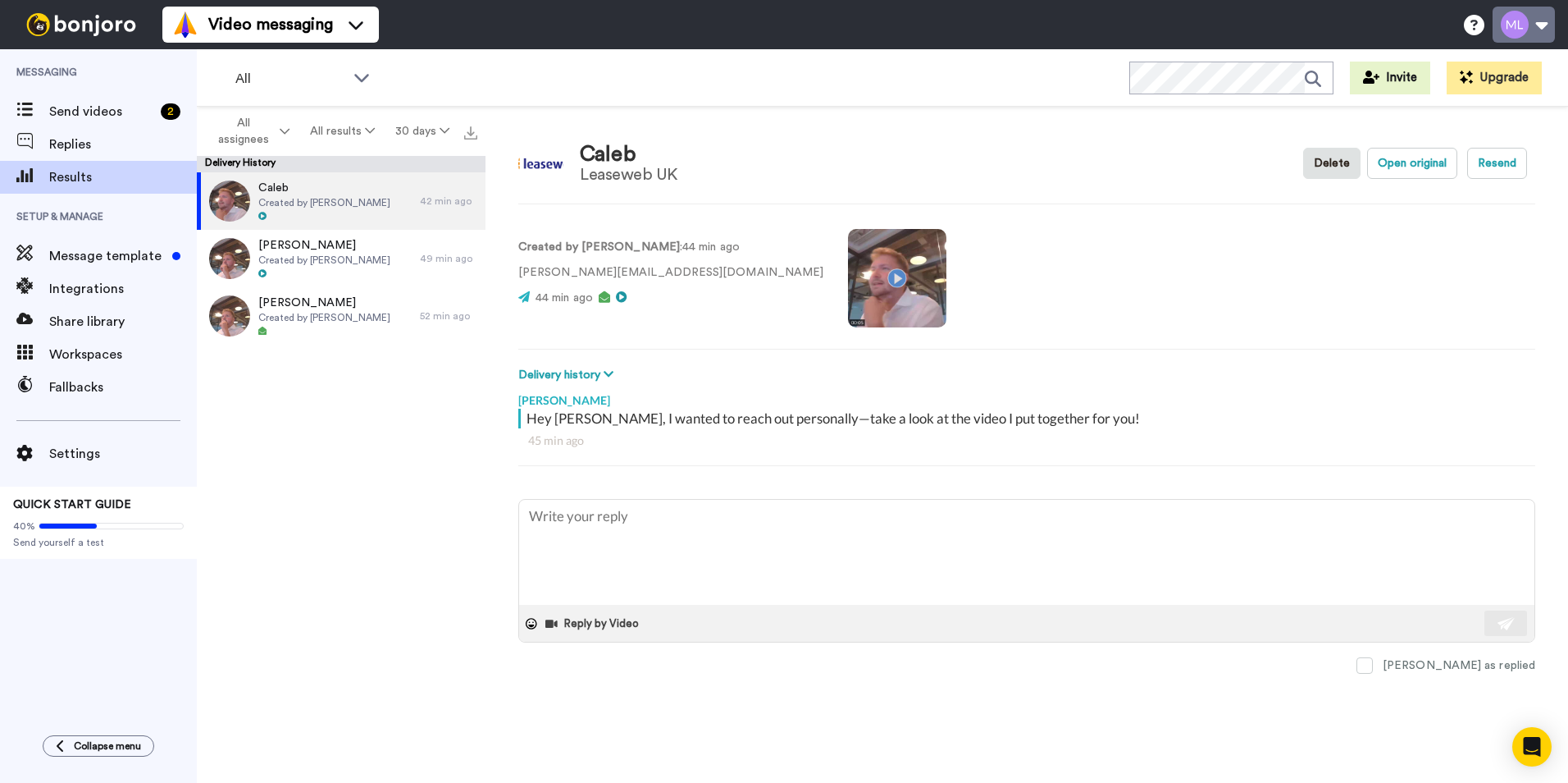
click at [1533, 19] on button at bounding box center [1524, 24] width 62 height 36
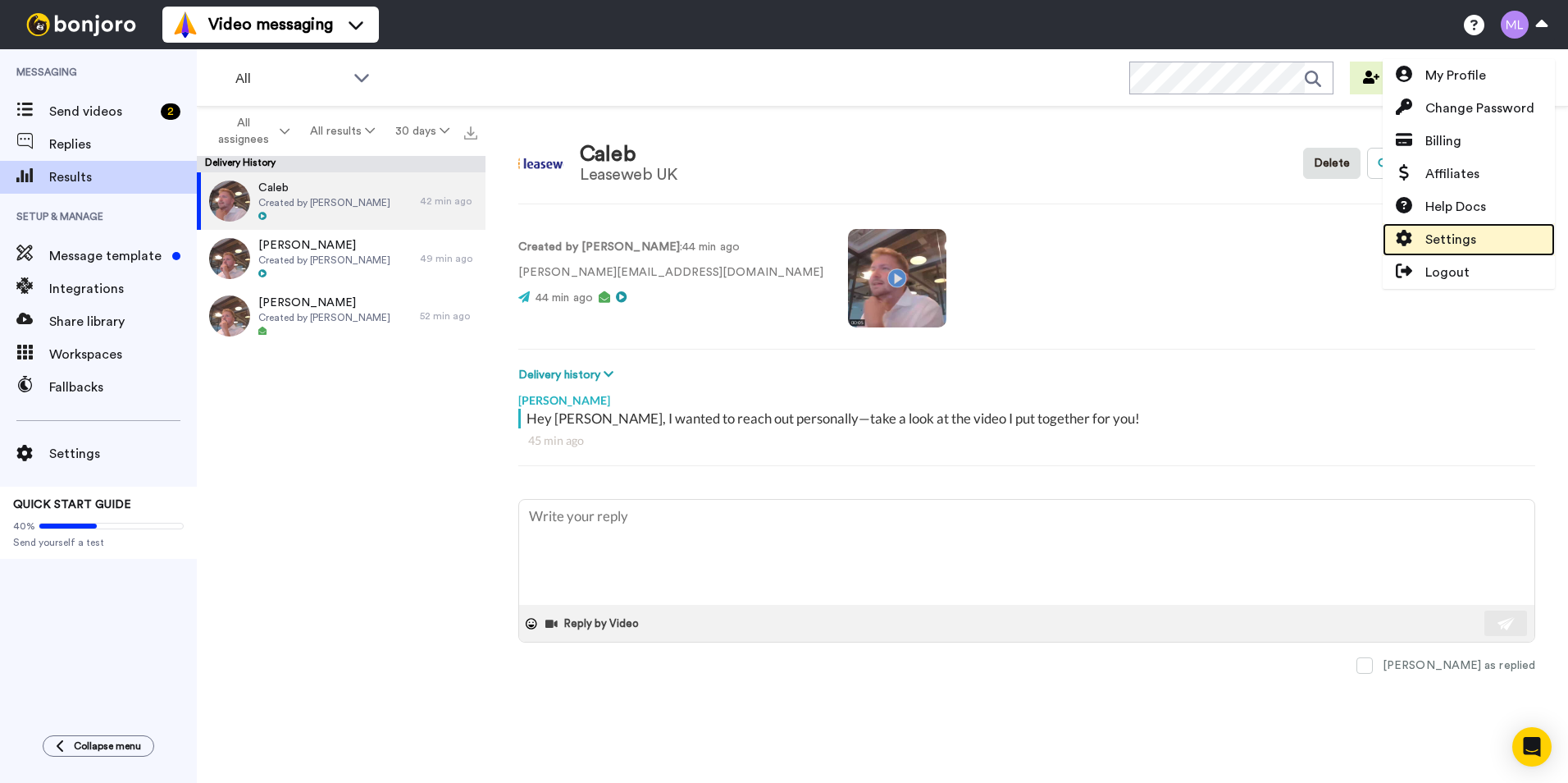
click at [1471, 239] on span "Settings" at bounding box center [1450, 239] width 50 height 19
type textarea "x"
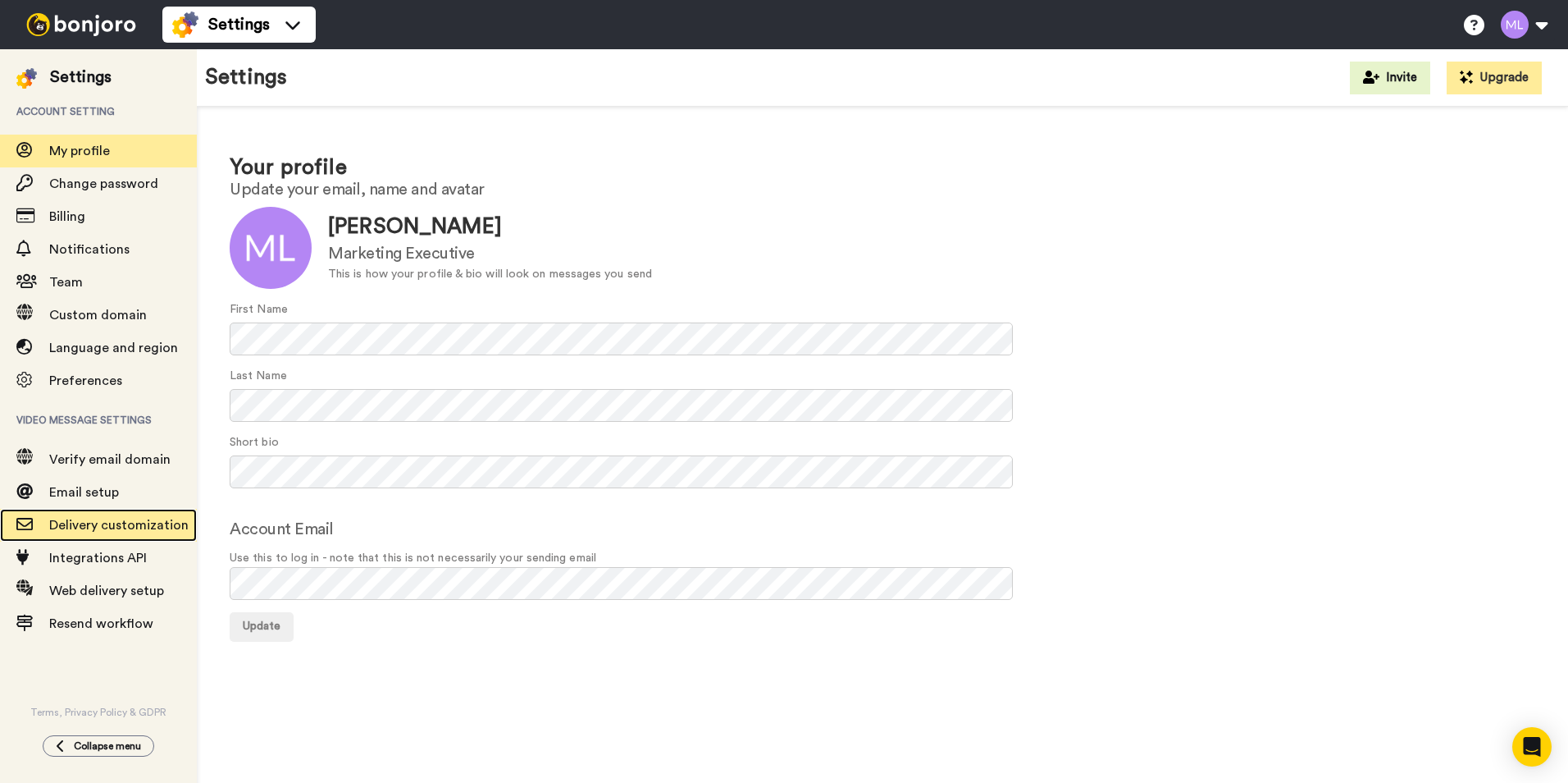
click at [127, 519] on span "Delivery customization" at bounding box center [119, 525] width 139 height 13
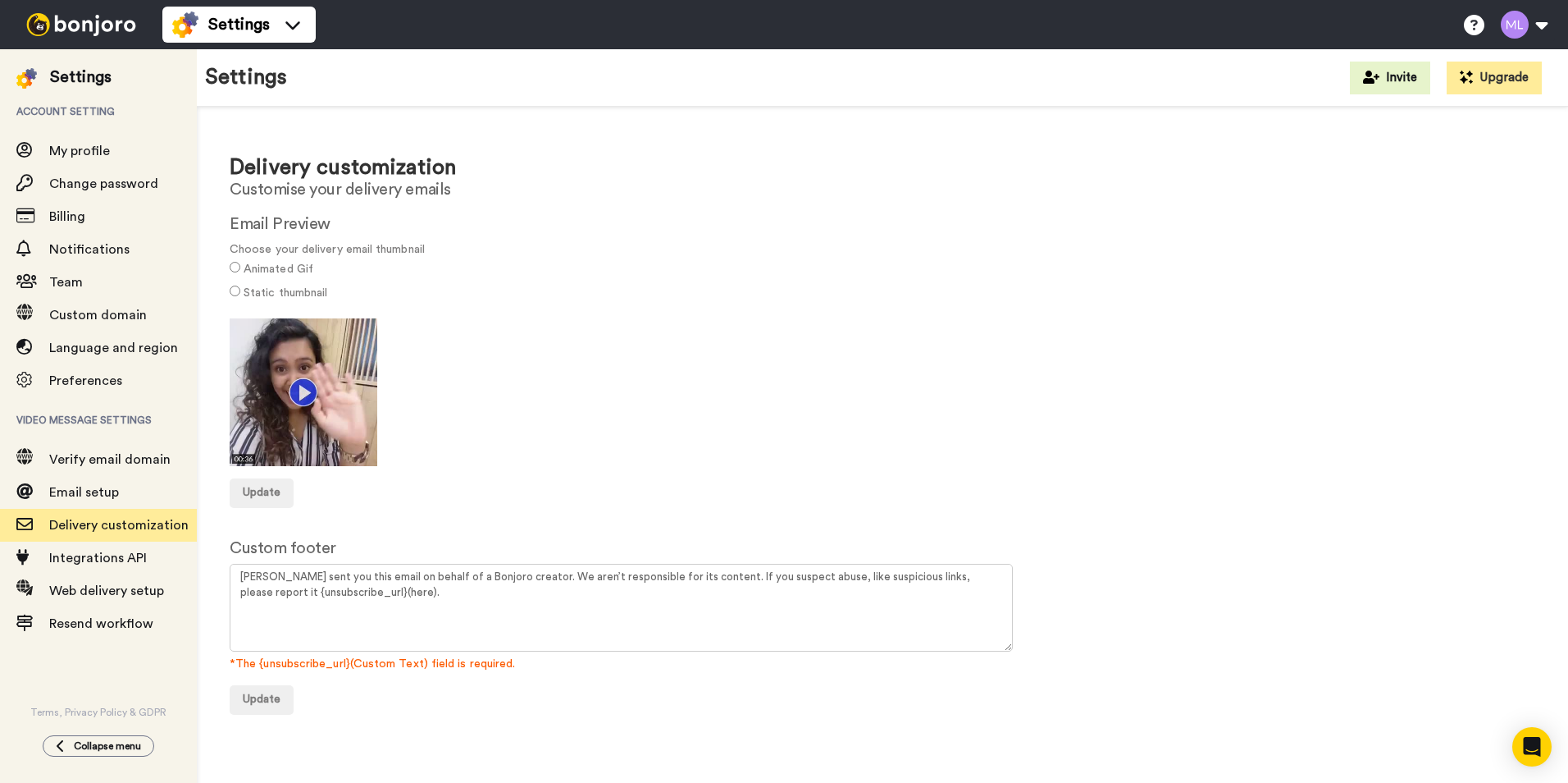
click at [53, 45] on div at bounding box center [81, 25] width 162 height 50
click at [50, 34] on img at bounding box center [81, 24] width 123 height 23
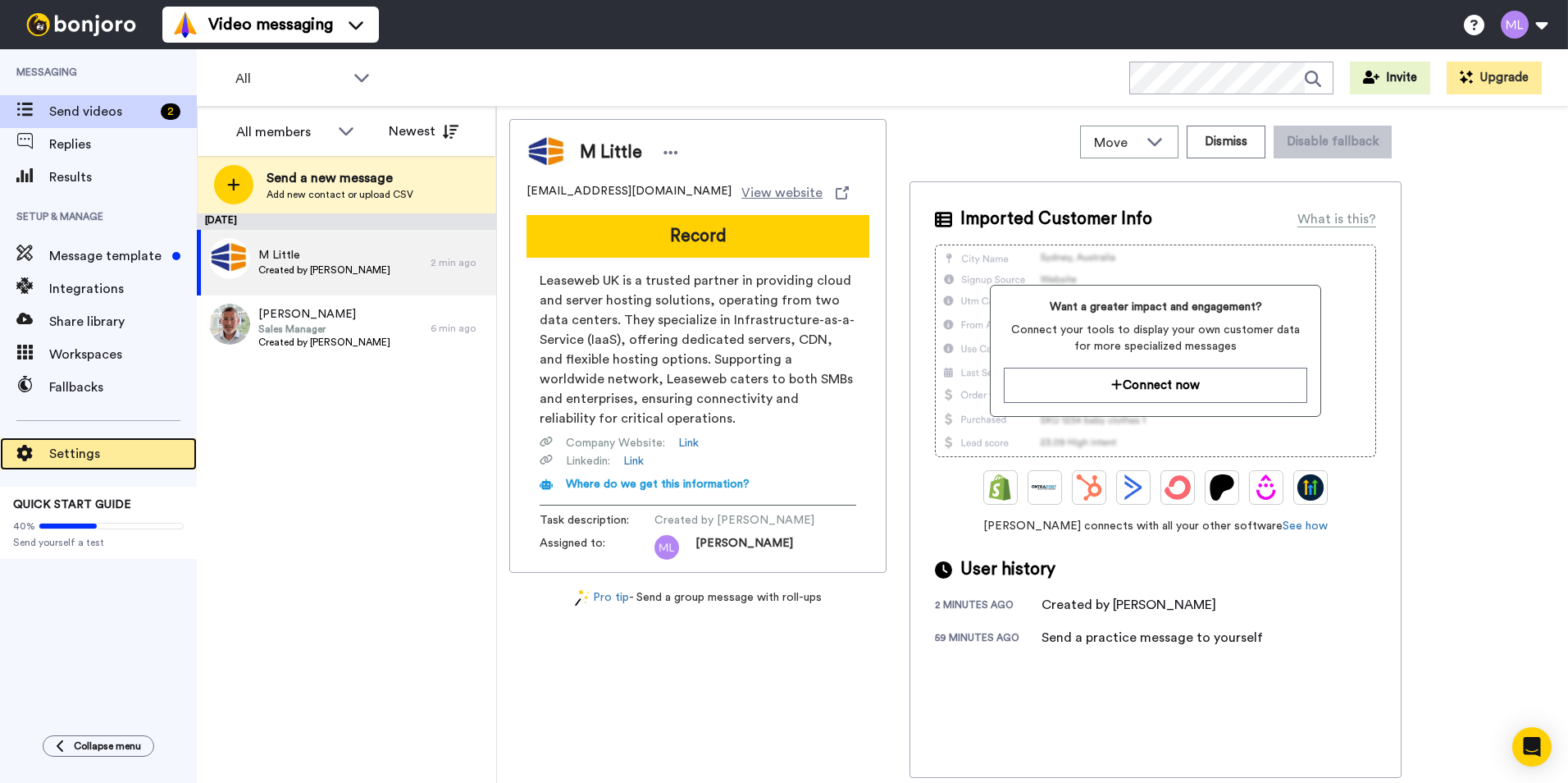
click at [93, 448] on span "Settings" at bounding box center [123, 453] width 148 height 19
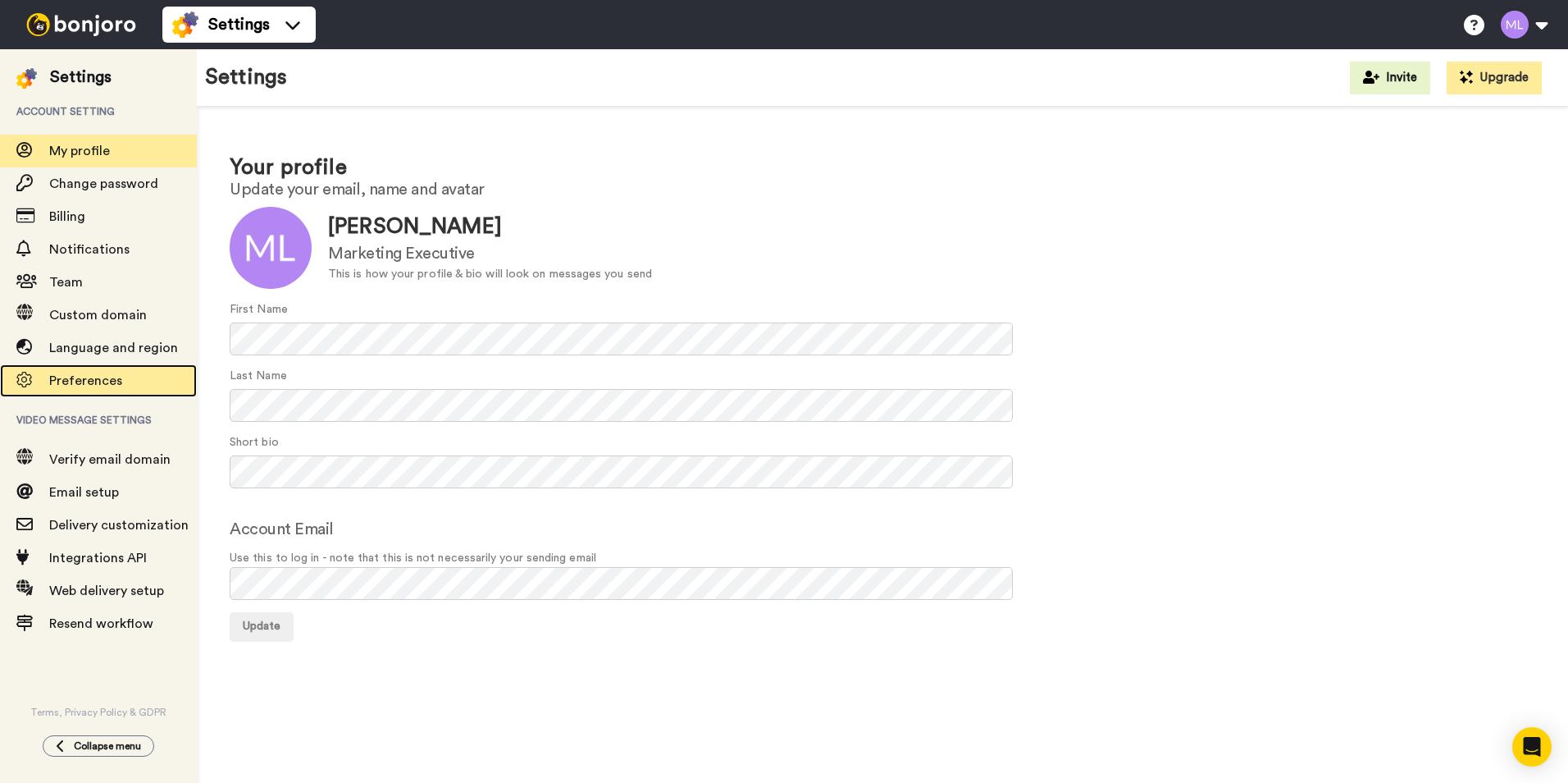
click at [116, 394] on div "Preferences" at bounding box center [98, 380] width 197 height 33
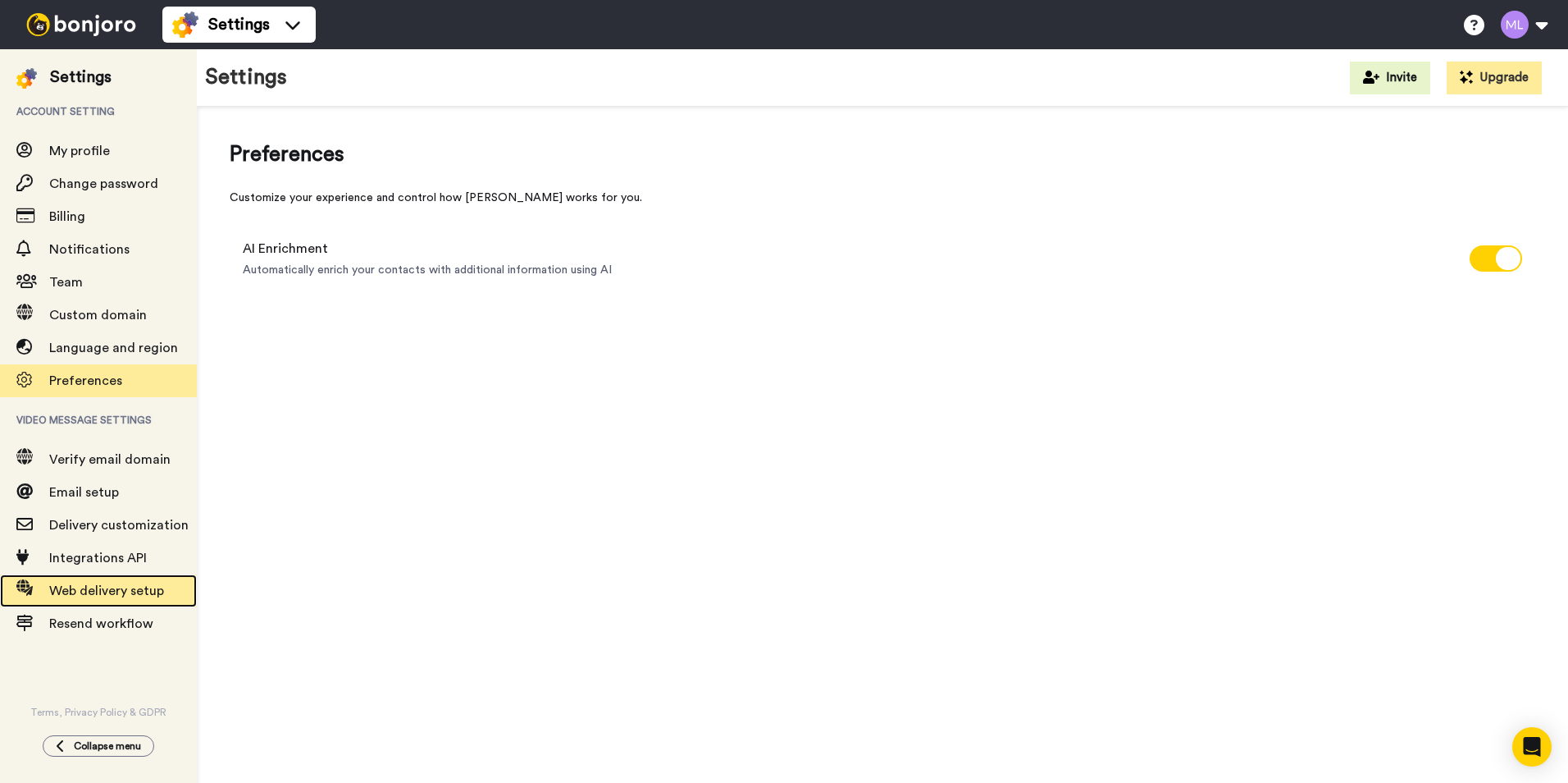
click at [100, 580] on div "Web delivery setup" at bounding box center [98, 590] width 197 height 33
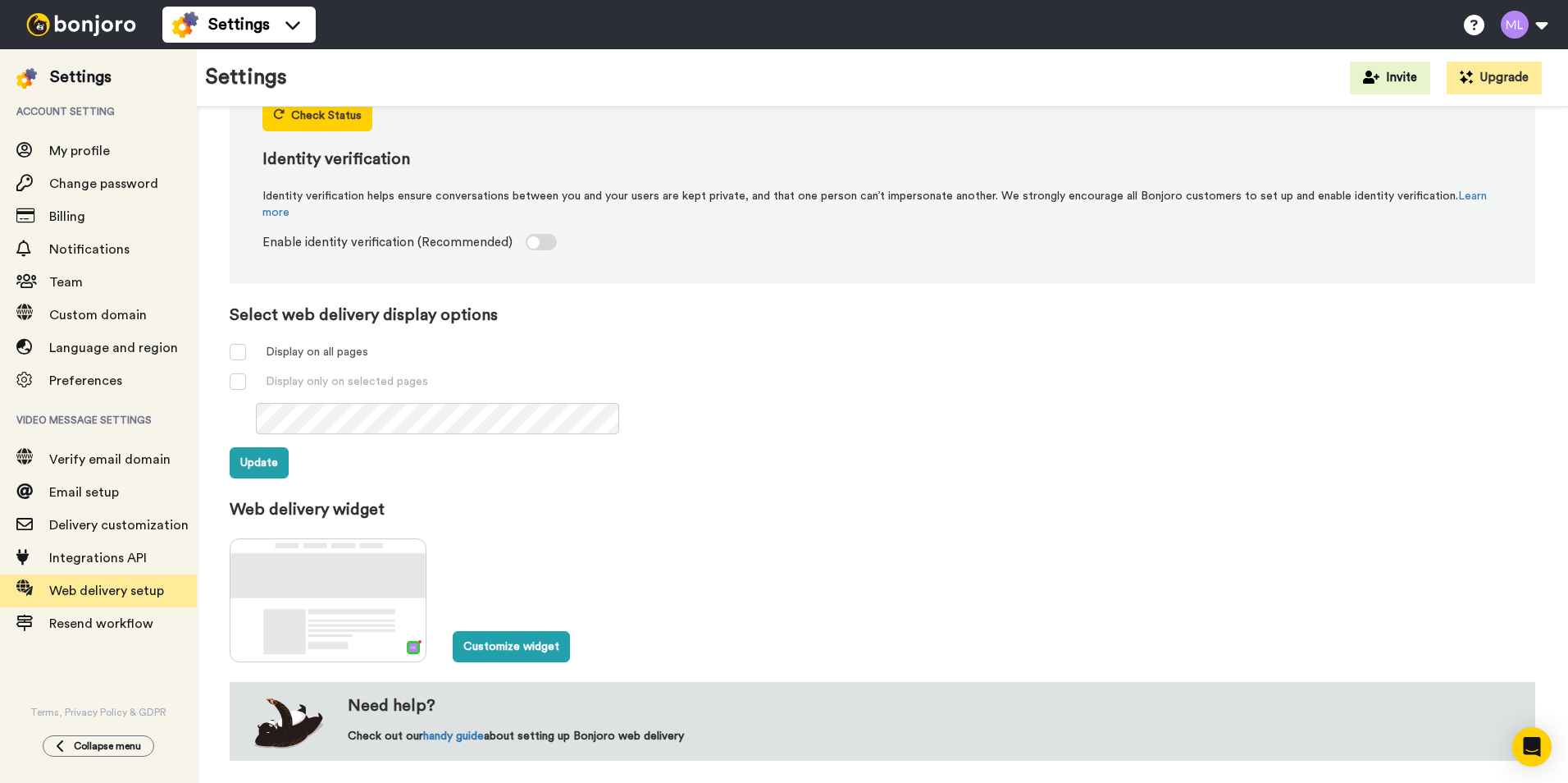
scroll to position [410, 0]
click at [90, 472] on div "Verify email domain" at bounding box center [98, 459] width 197 height 33
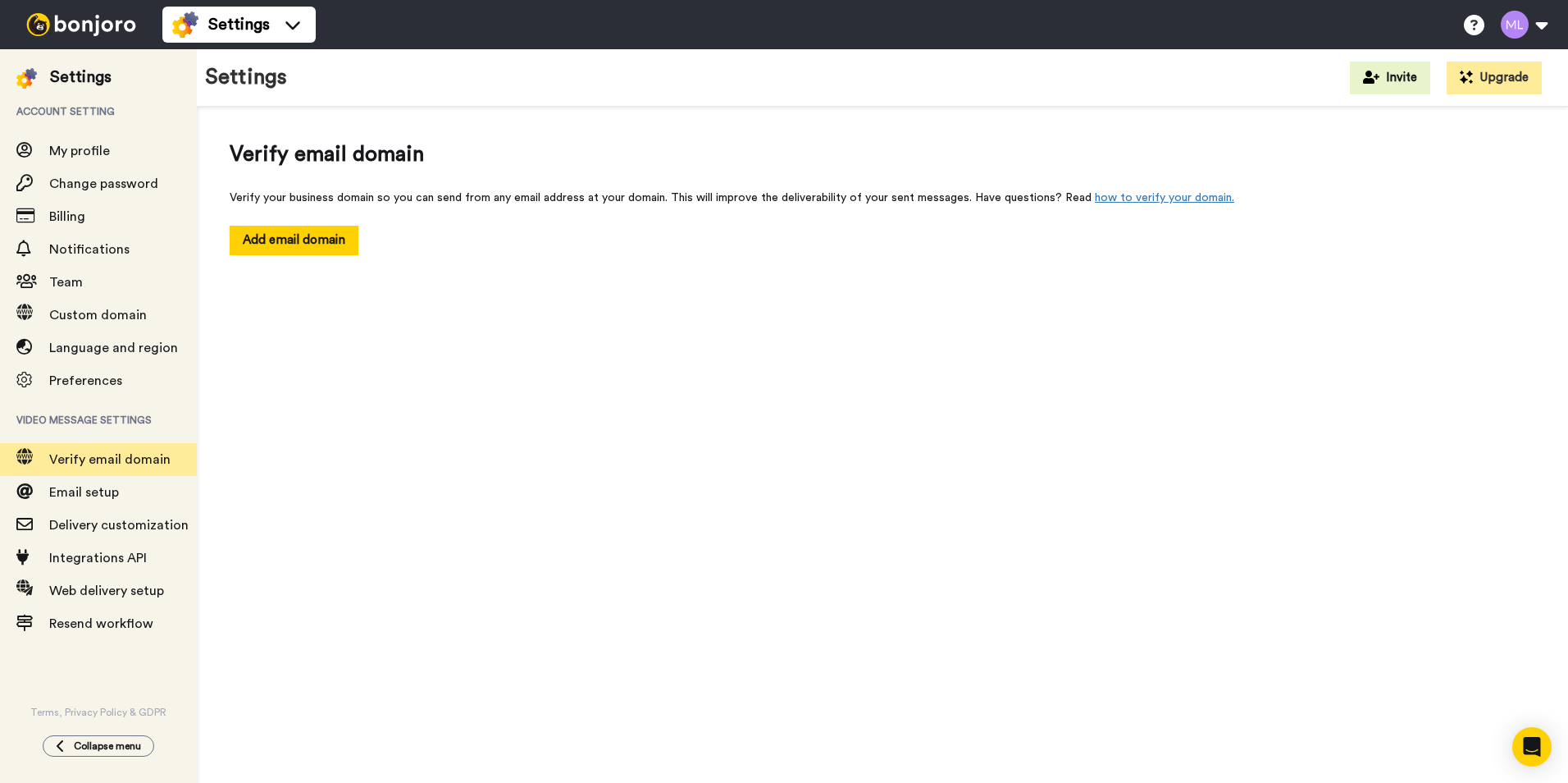
click at [83, 26] on img at bounding box center [81, 24] width 123 height 23
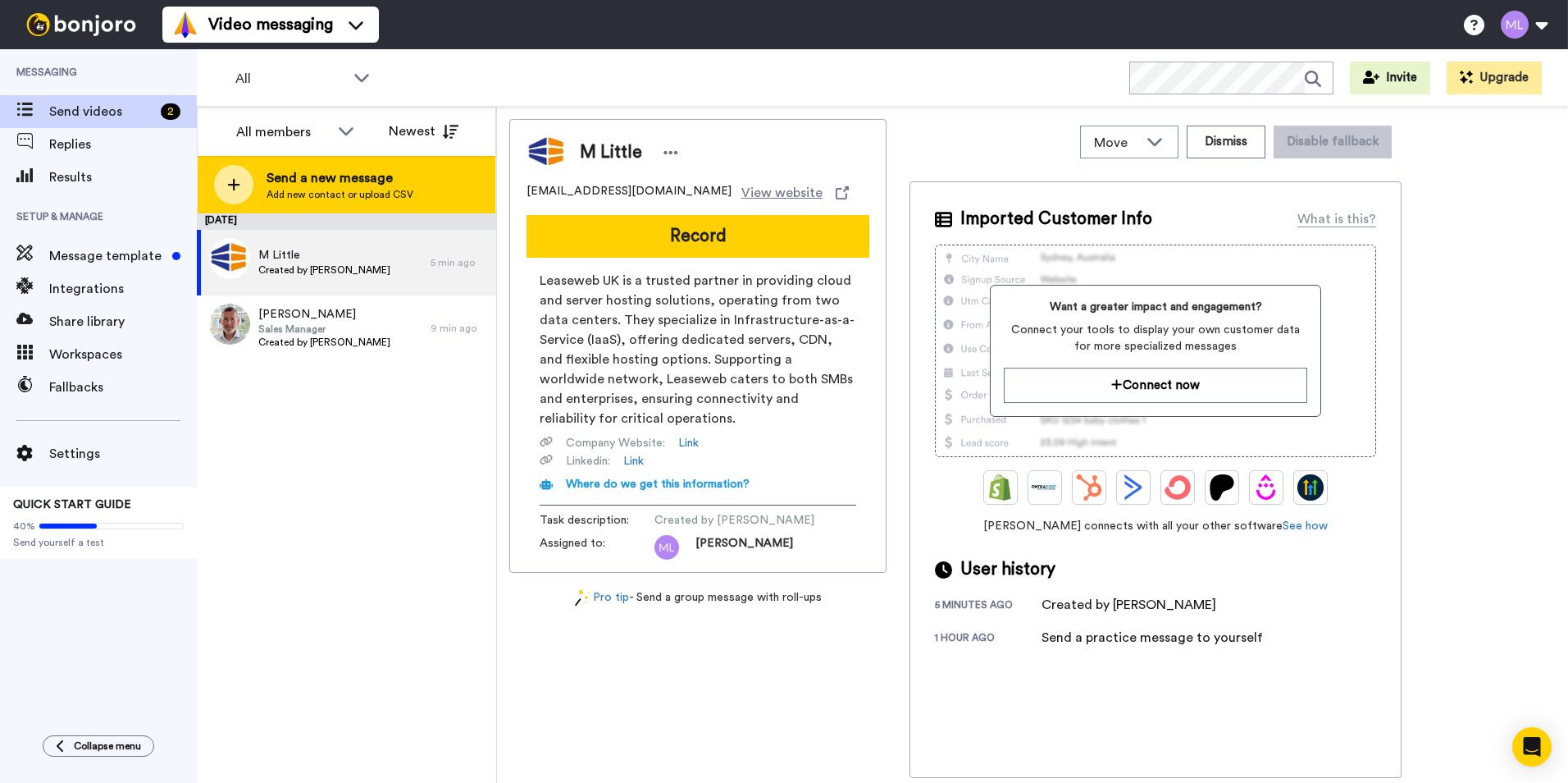
click at [240, 184] on div at bounding box center [234, 184] width 39 height 39
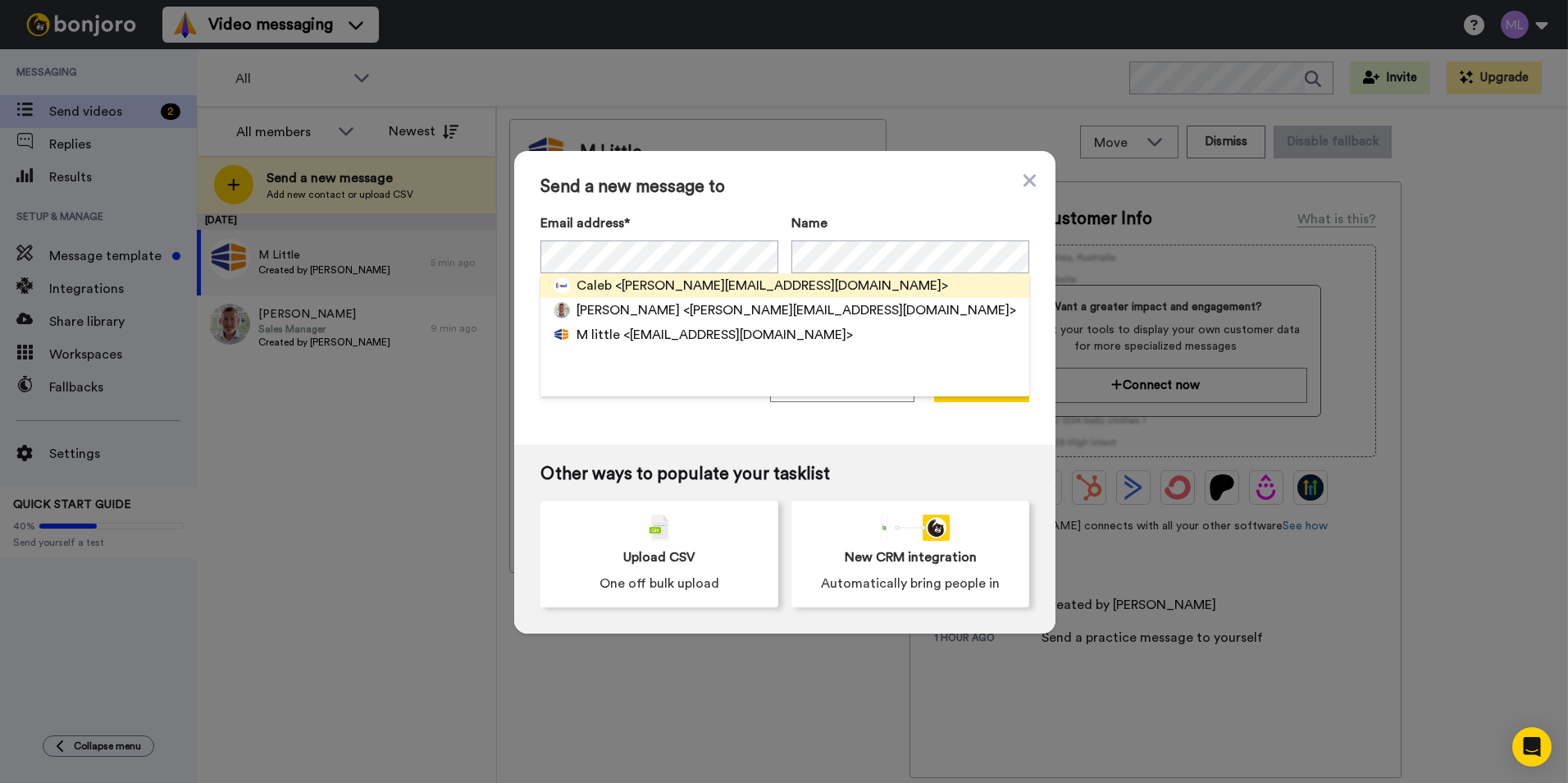
click at [603, 285] on span "Caleb" at bounding box center [594, 285] width 35 height 19
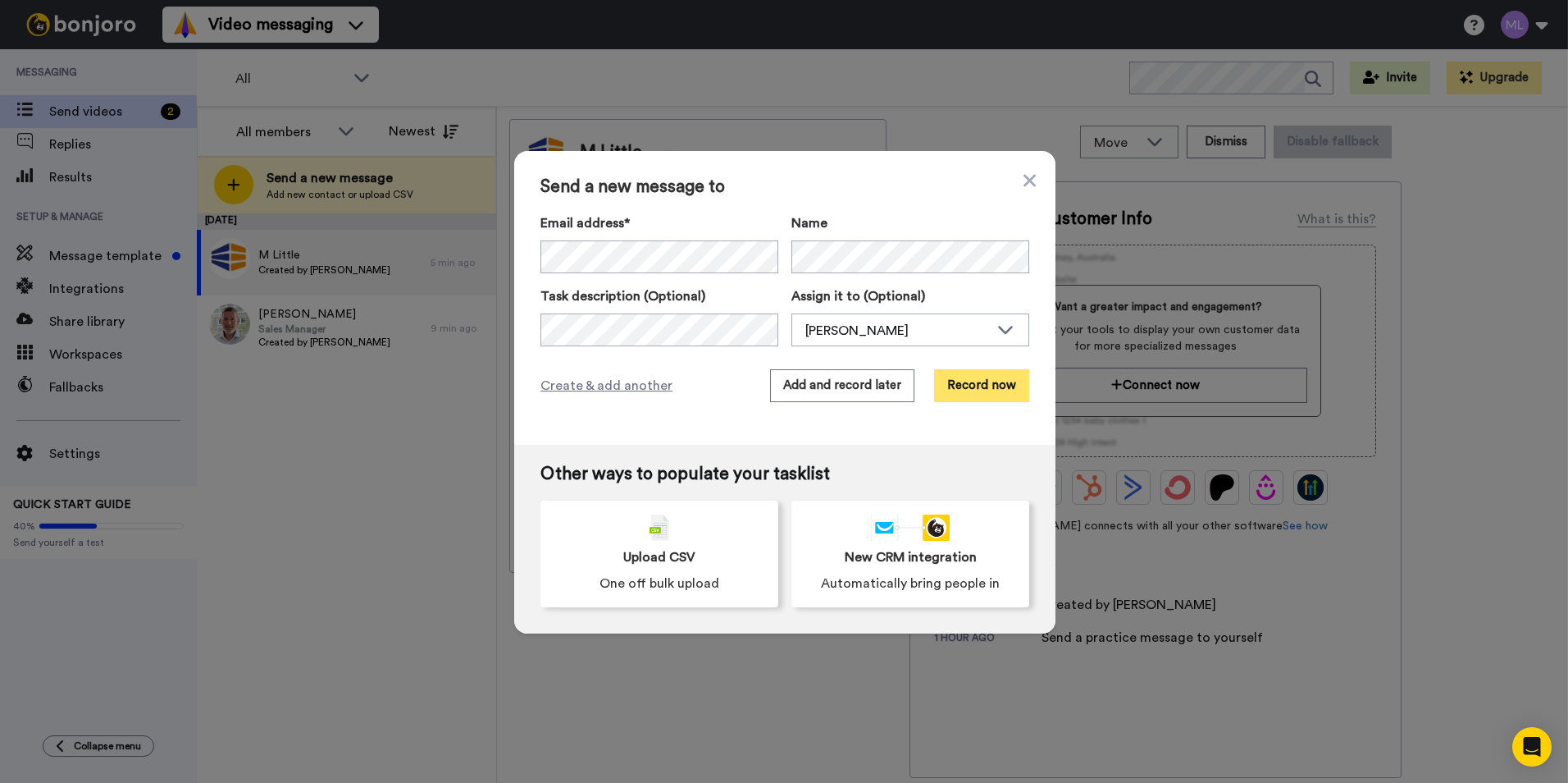
click at [952, 381] on button "Record now" at bounding box center [981, 386] width 95 height 33
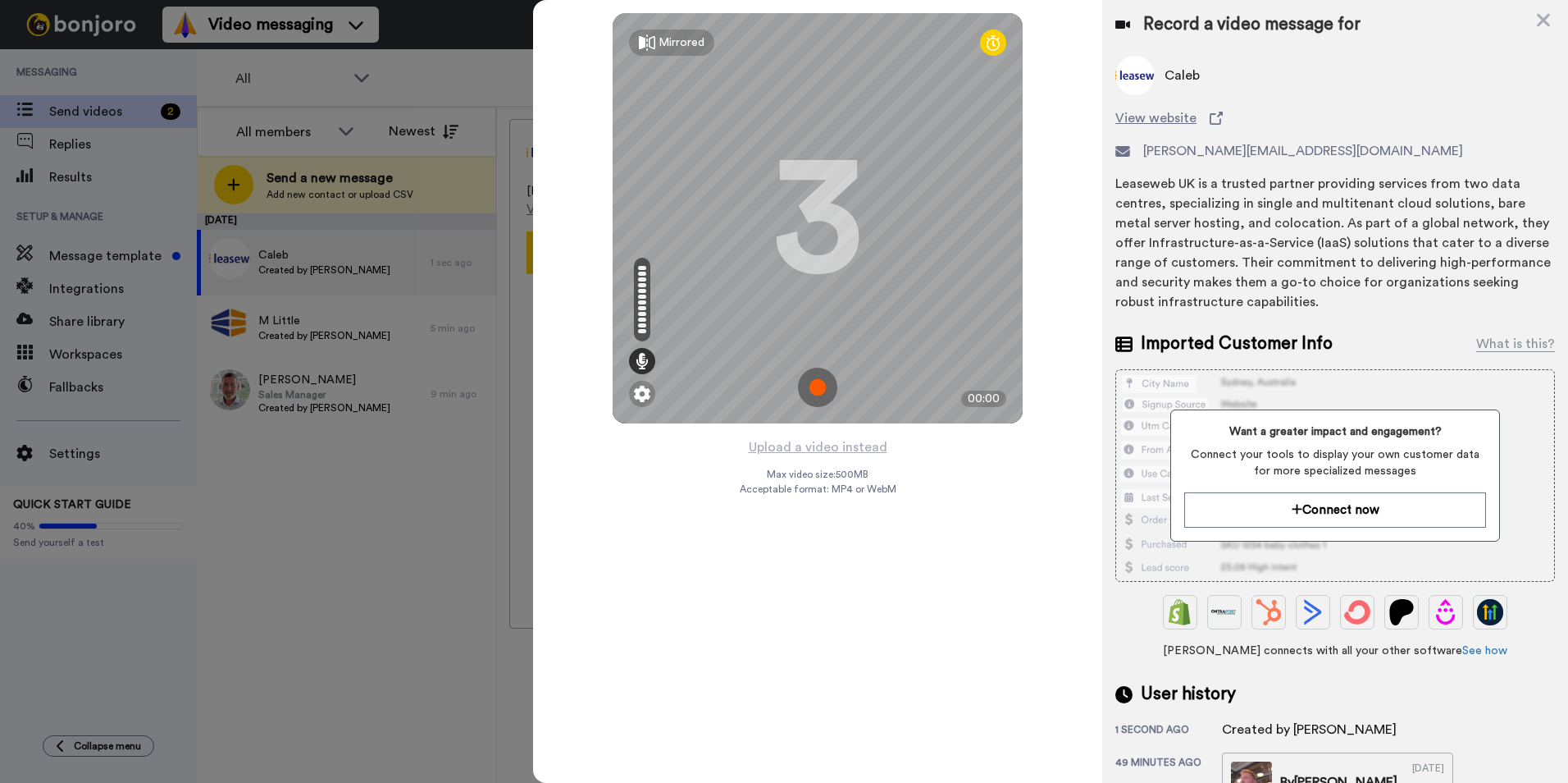
click at [829, 384] on img at bounding box center [817, 387] width 39 height 39
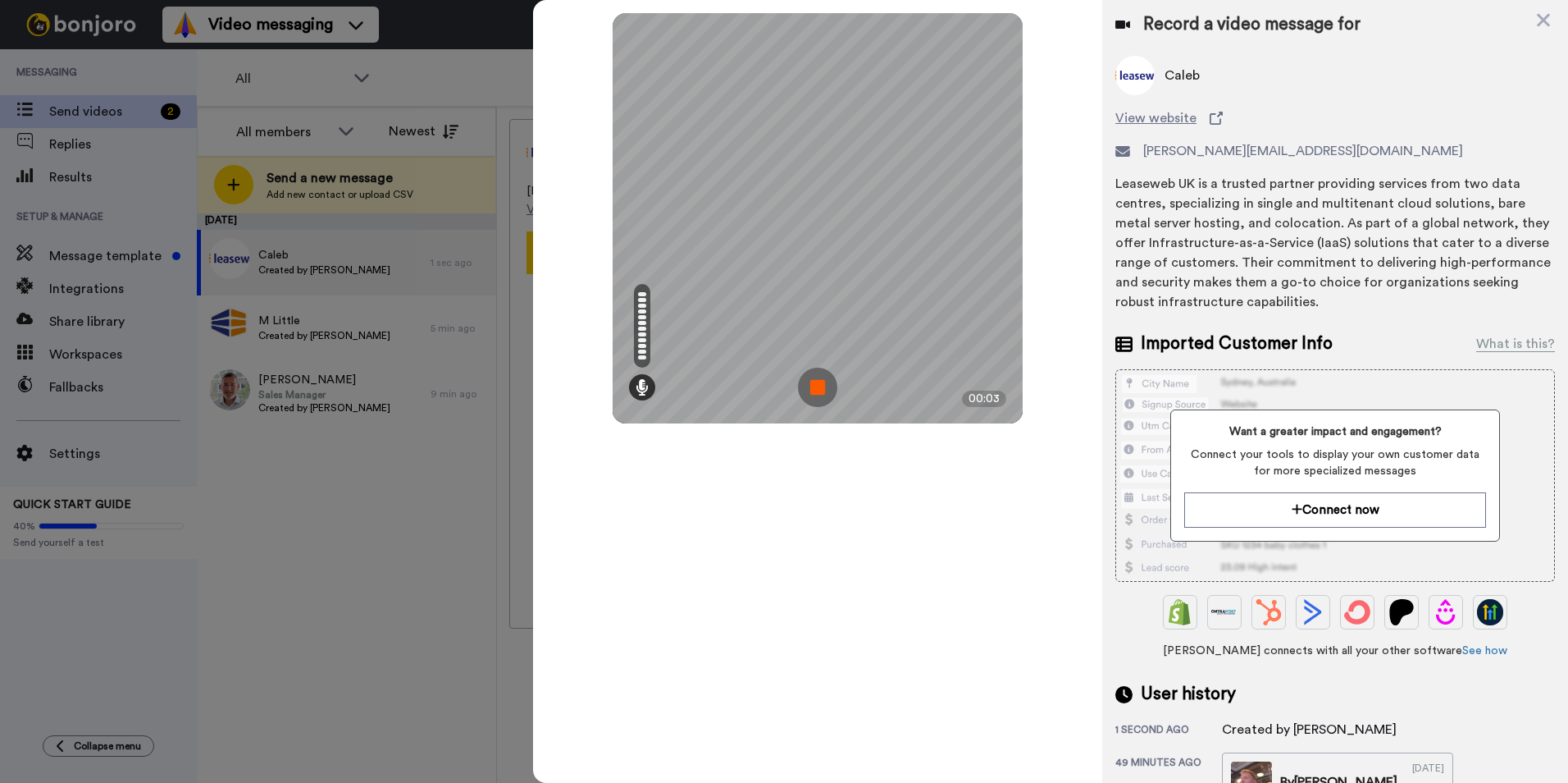
click at [817, 384] on img at bounding box center [817, 387] width 39 height 39
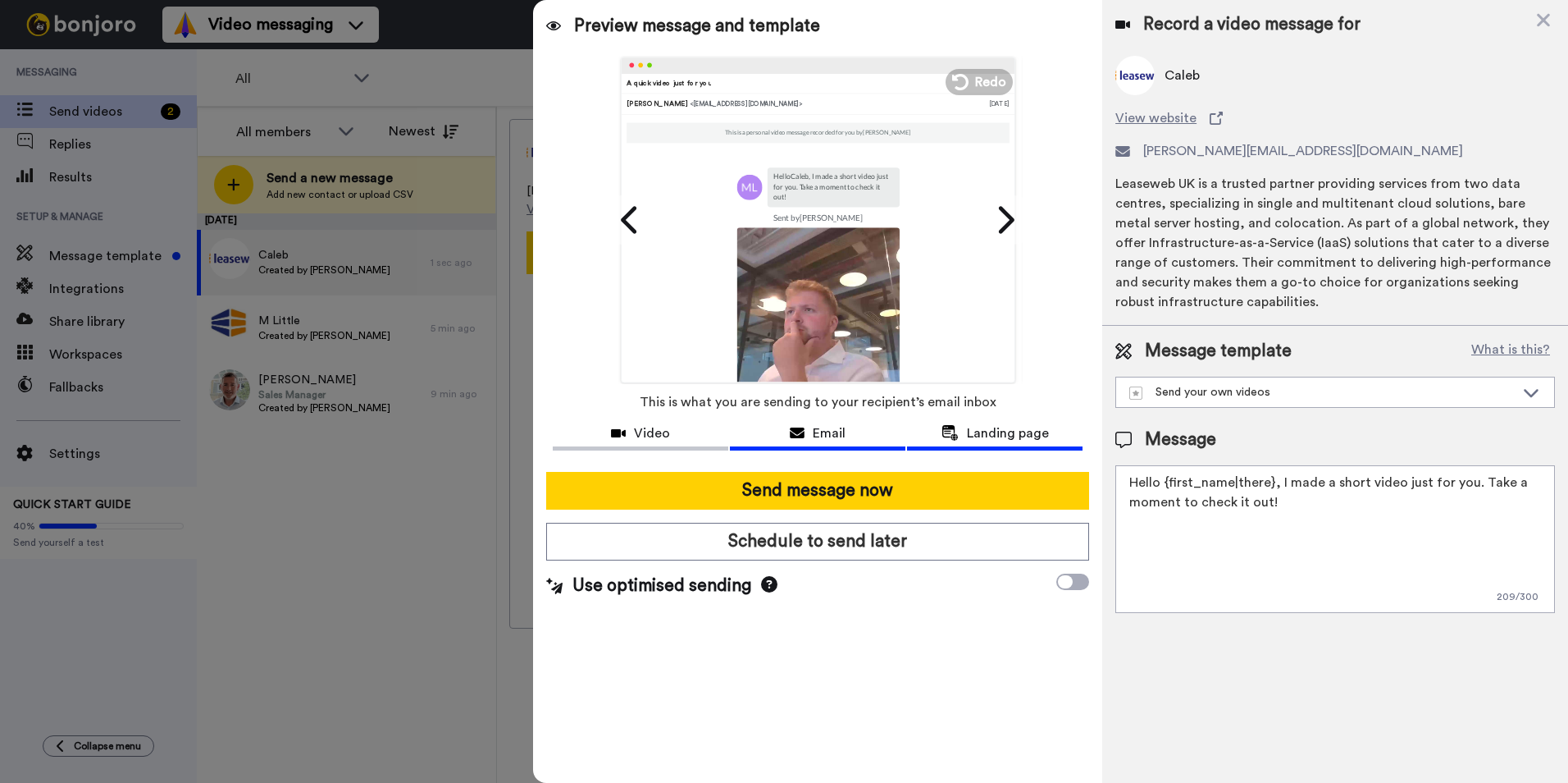
click at [959, 436] on div "Landing page" at bounding box center [995, 433] width 176 height 19
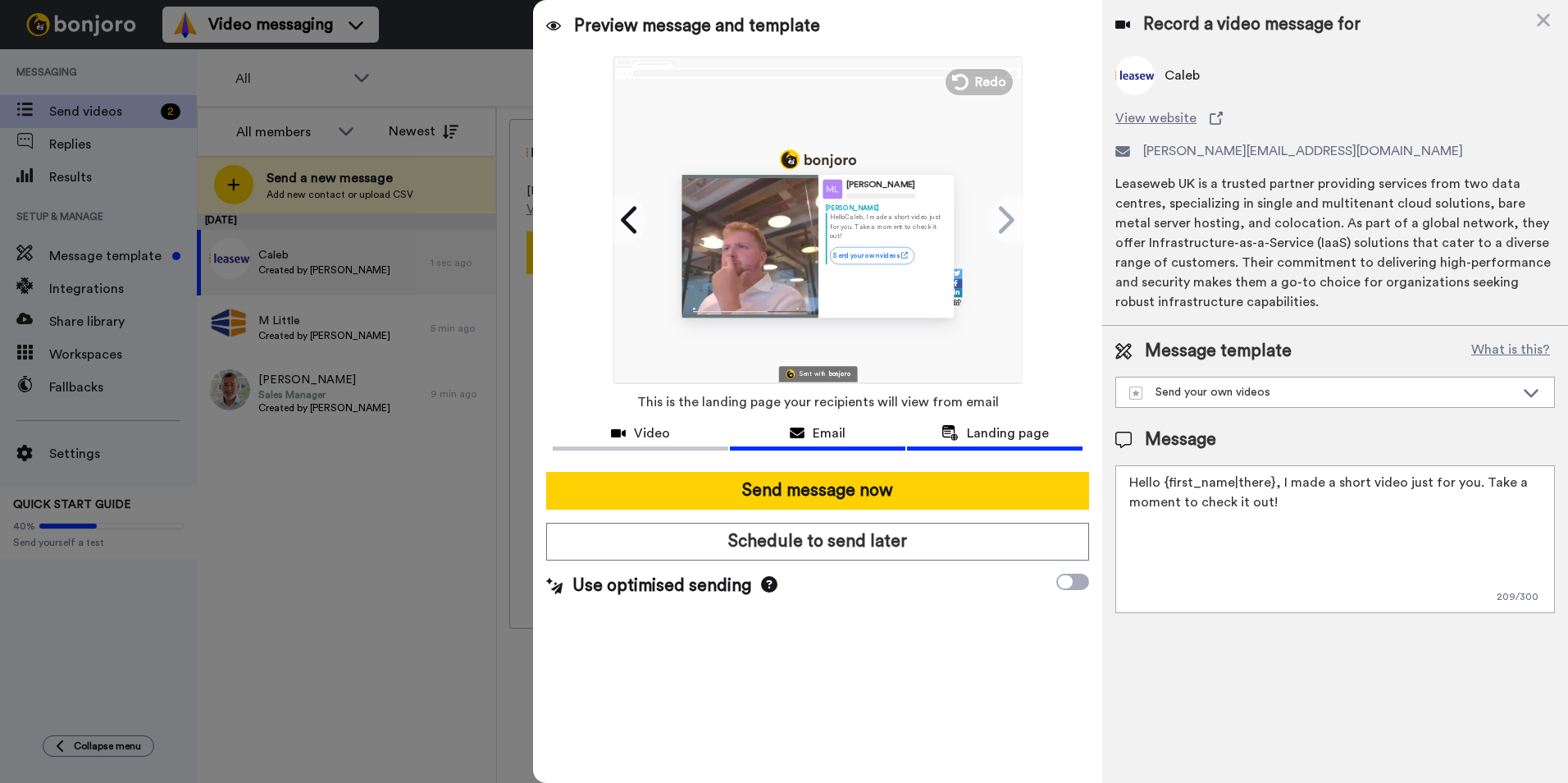
click at [861, 433] on div "Email" at bounding box center [817, 433] width 176 height 19
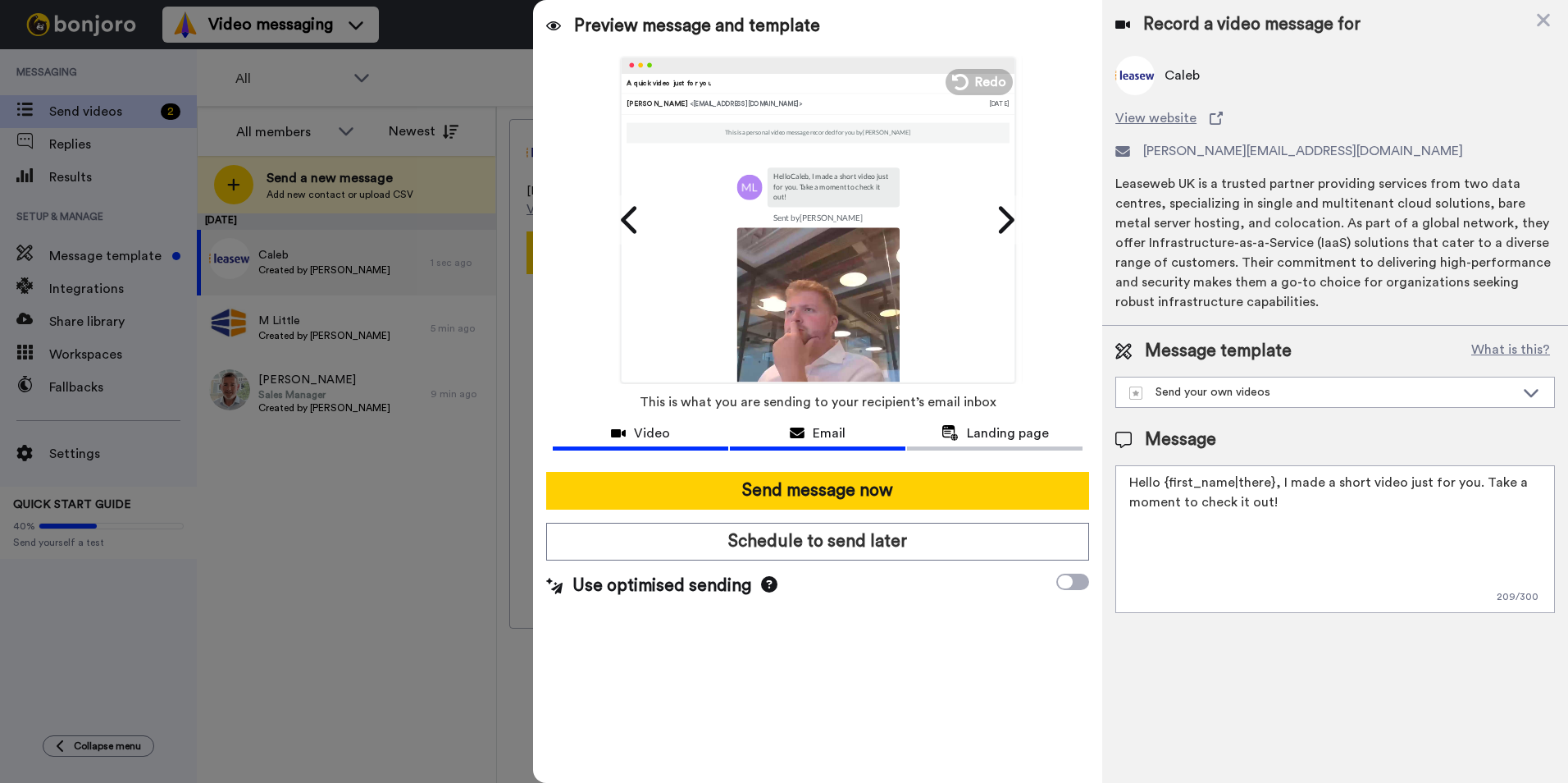
click at [690, 425] on div "Video" at bounding box center [641, 433] width 176 height 19
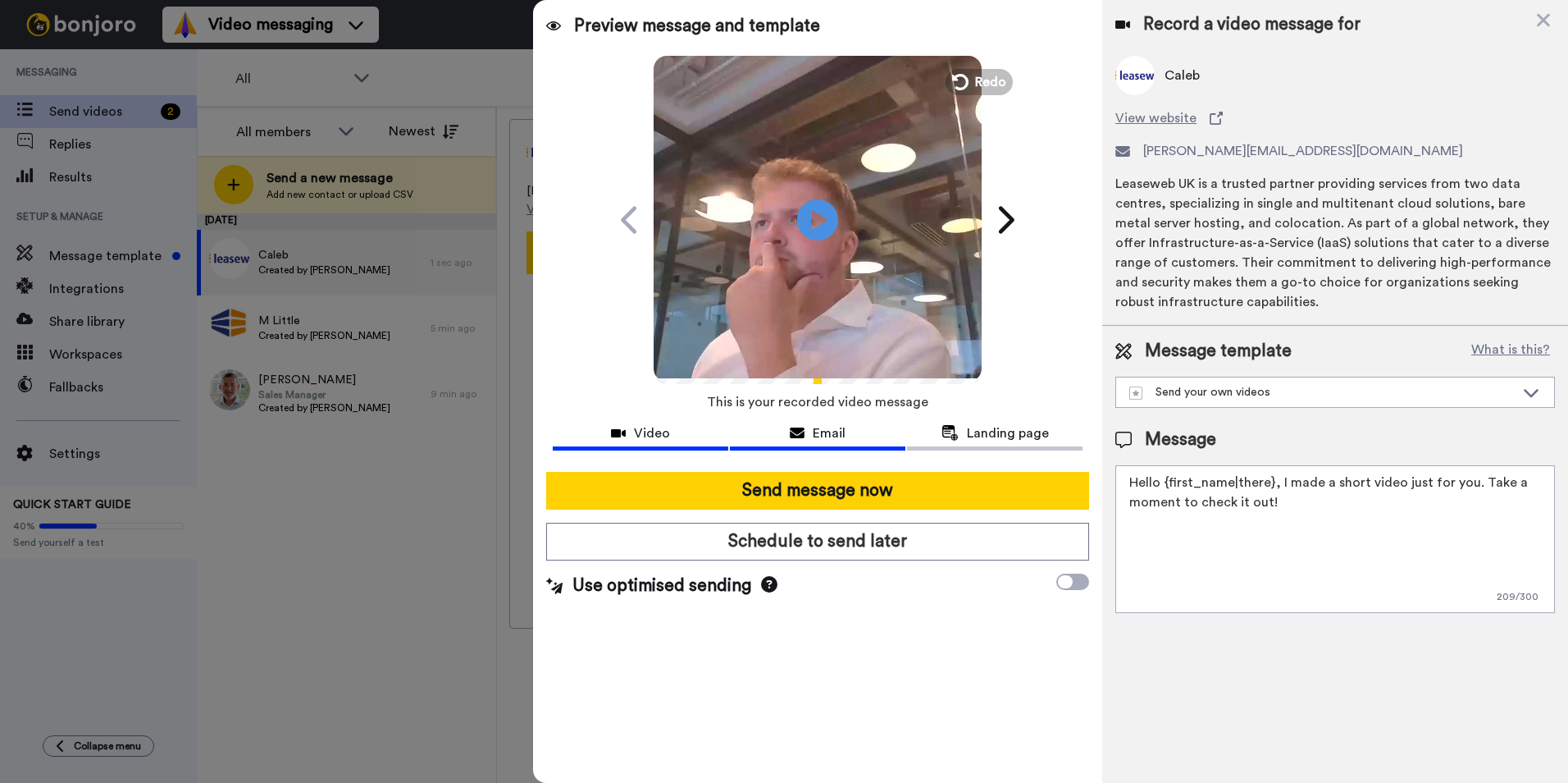
click at [801, 437] on icon at bounding box center [797, 433] width 15 height 13
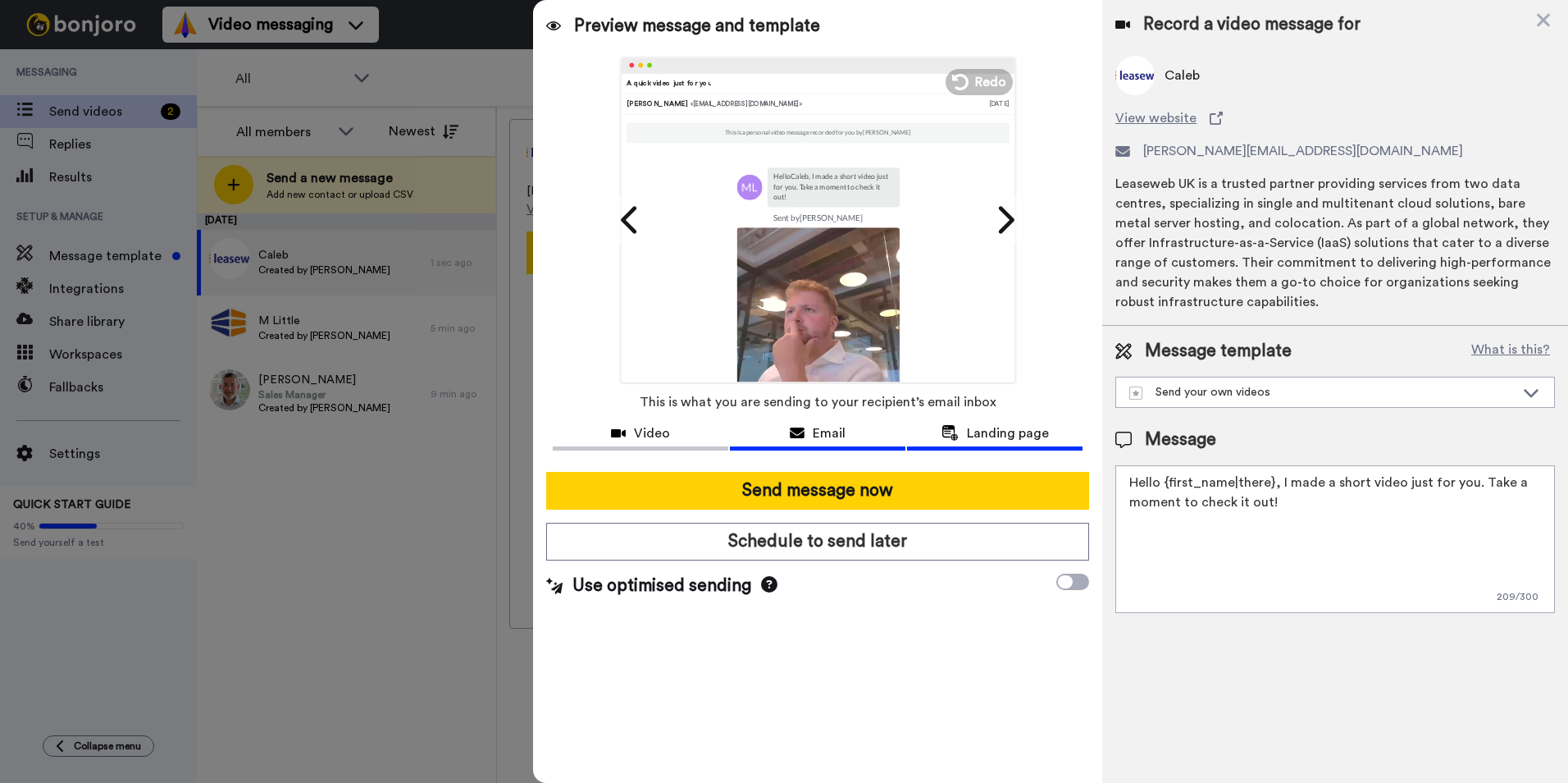
click at [914, 429] on div "Landing page" at bounding box center [995, 433] width 176 height 19
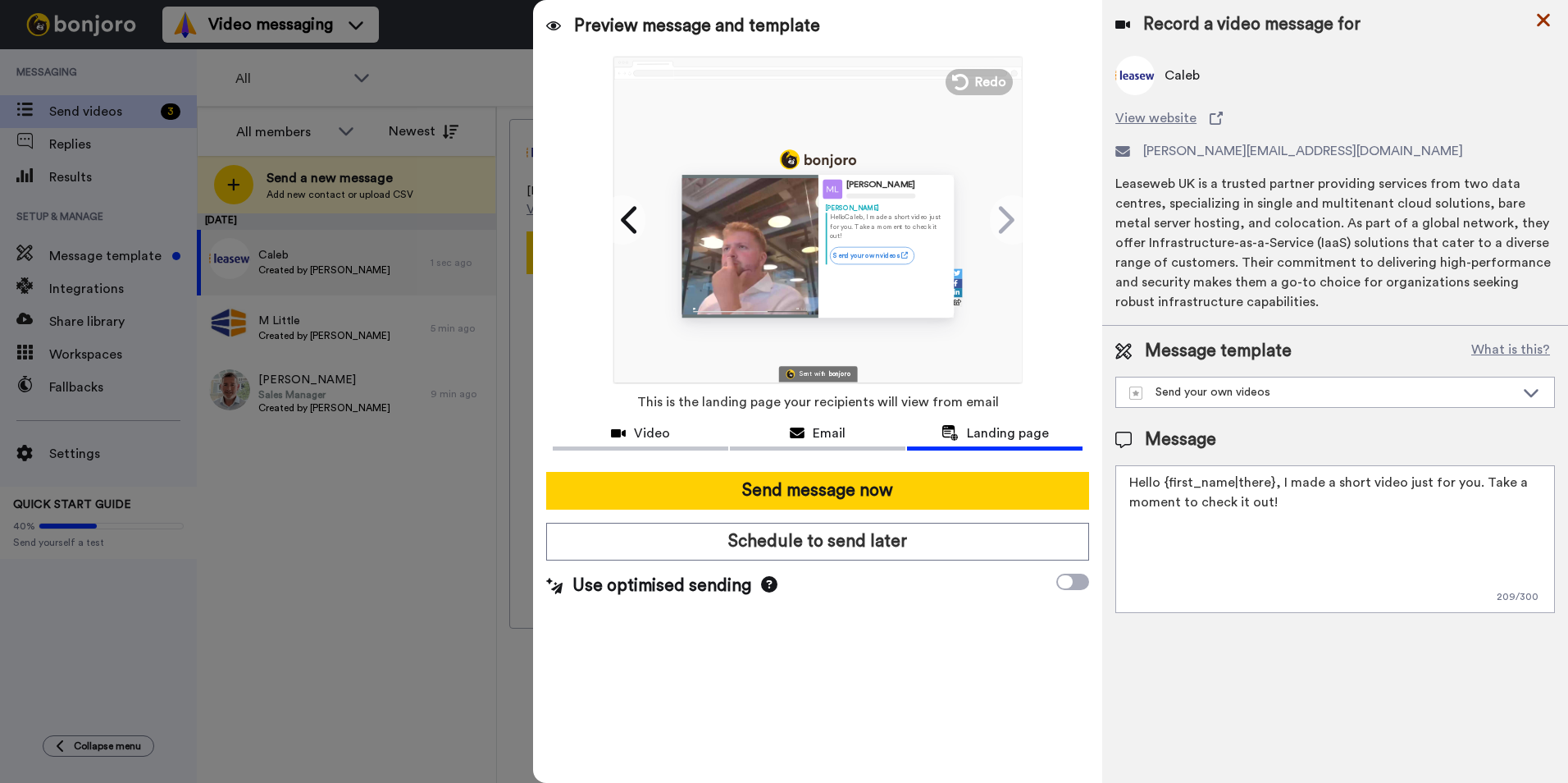
click at [1538, 18] on icon at bounding box center [1543, 20] width 16 height 20
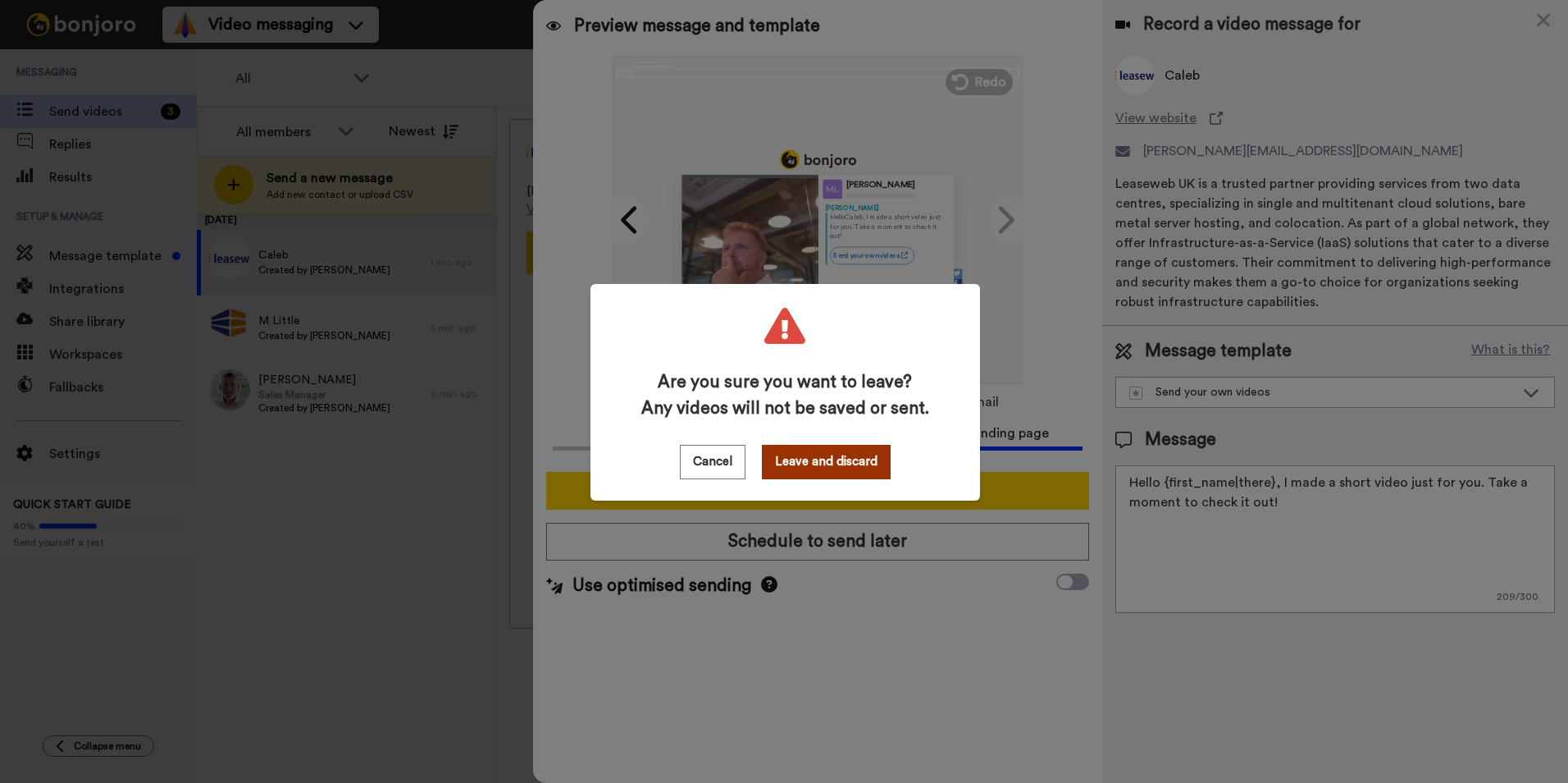
click at [787, 457] on button "Leave and discard" at bounding box center [826, 462] width 128 height 35
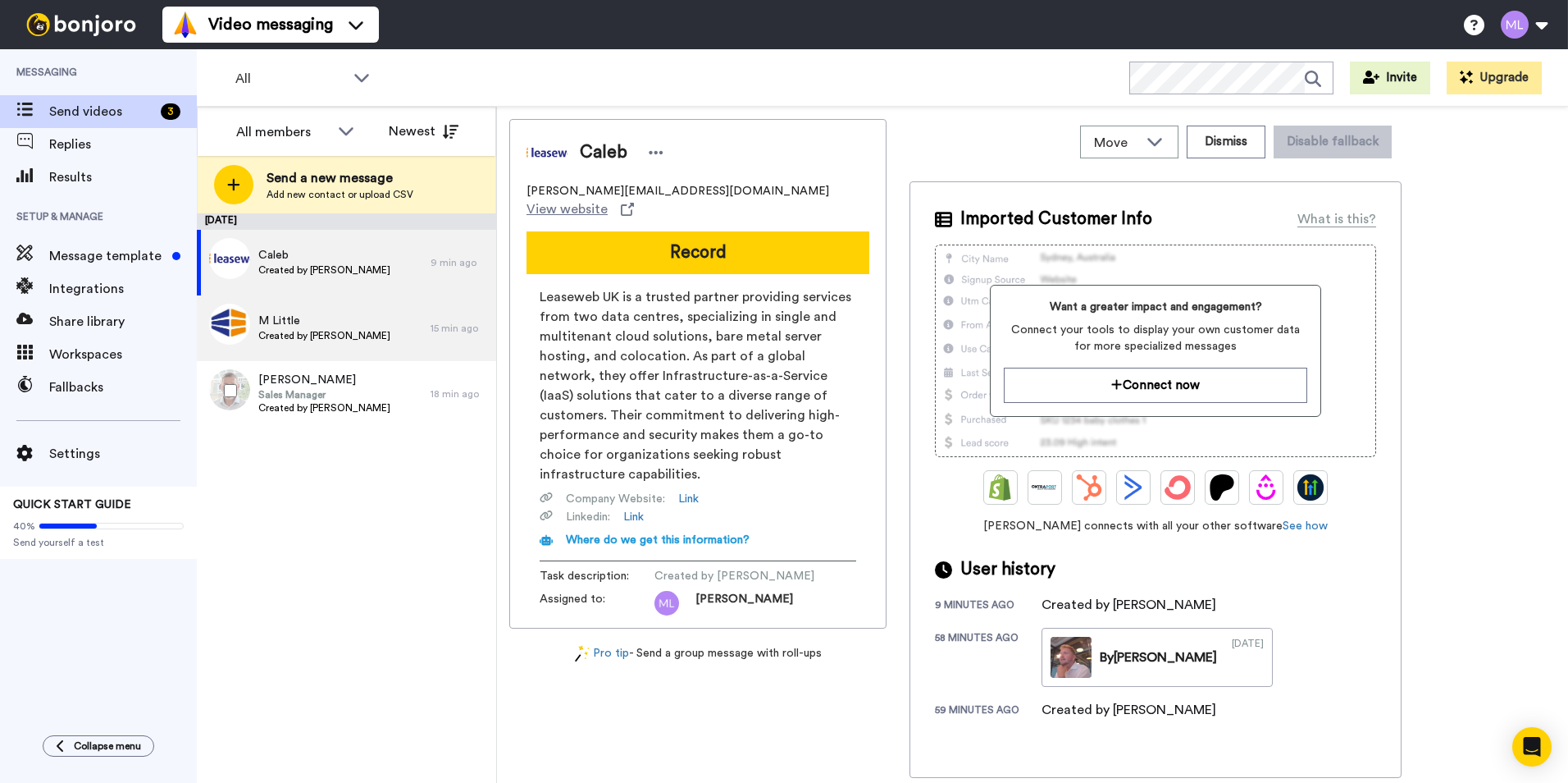
click at [321, 332] on span "Created by Morgan Little" at bounding box center [324, 336] width 132 height 13
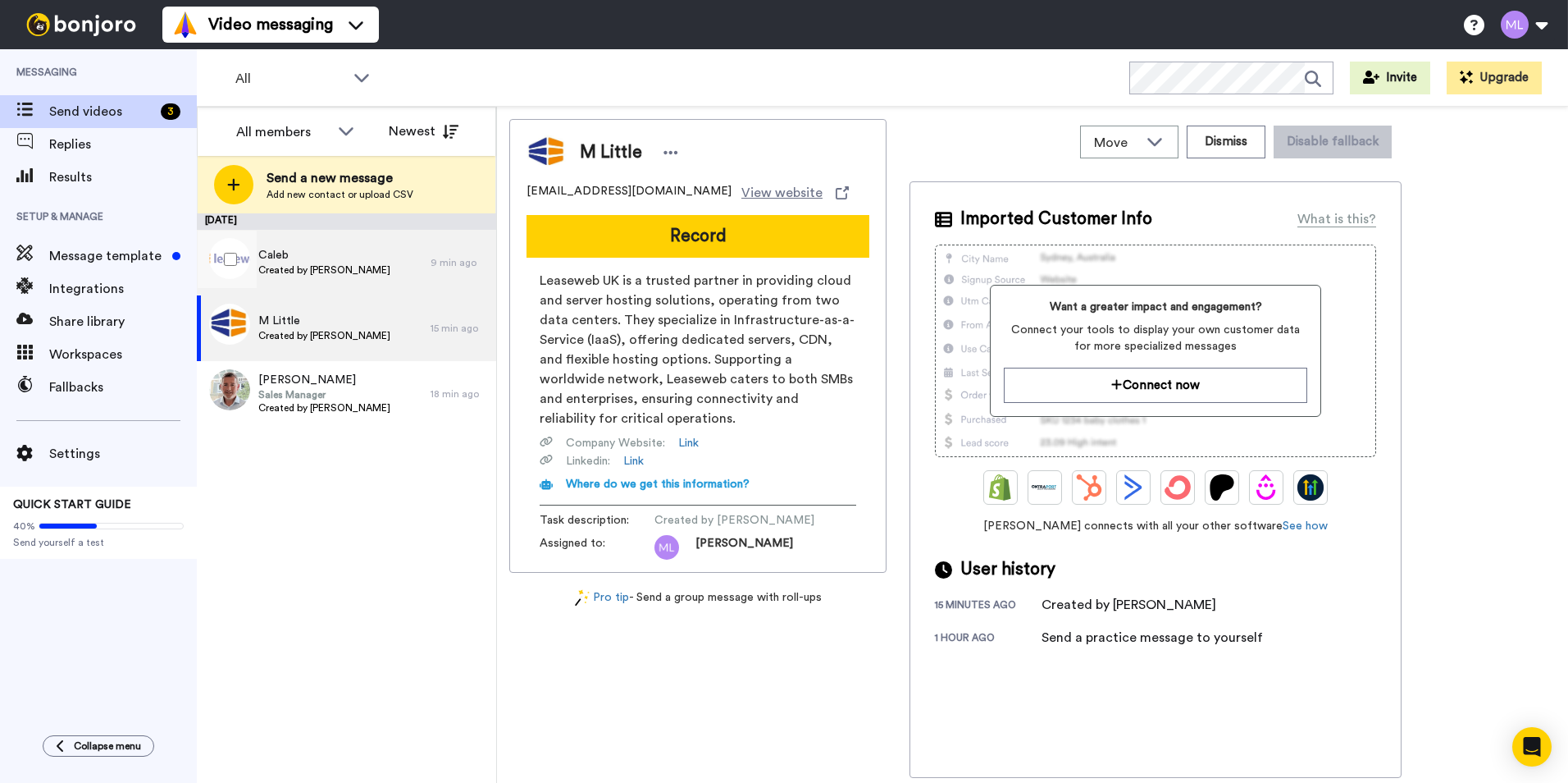
click at [310, 278] on div "Caleb Created by Morgan Little" at bounding box center [313, 263] width 234 height 66
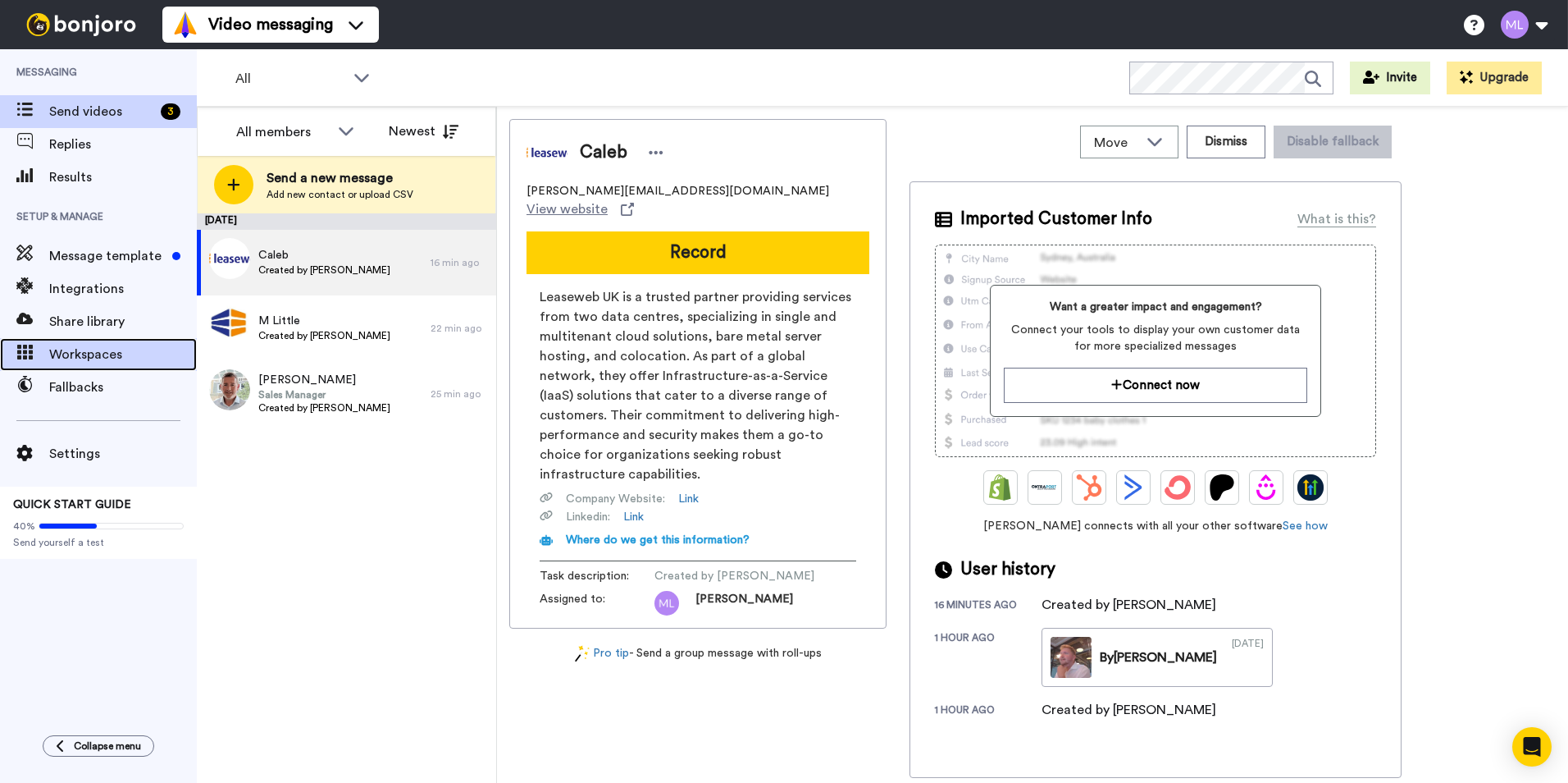
click at [113, 349] on span "Workspaces" at bounding box center [123, 354] width 148 height 19
